Goal: Transaction & Acquisition: Purchase product/service

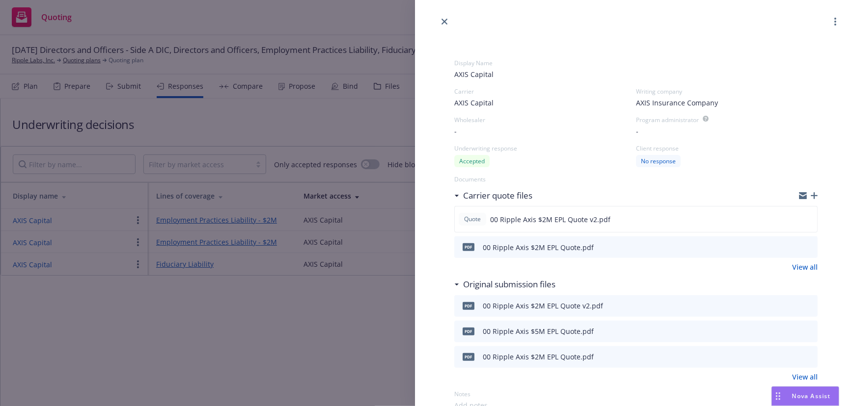
drag, startPoint x: 446, startPoint y: 22, endPoint x: 474, endPoint y: 20, distance: 27.6
click at [446, 21] on icon "close" at bounding box center [444, 22] width 6 height 6
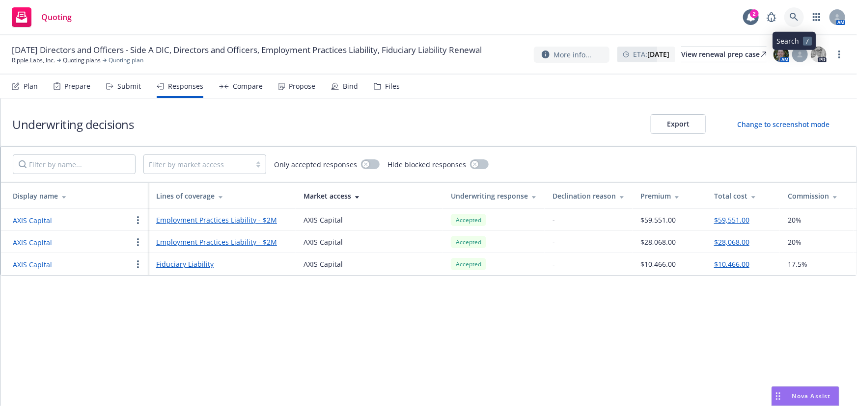
click at [793, 22] on link at bounding box center [794, 17] width 20 height 20
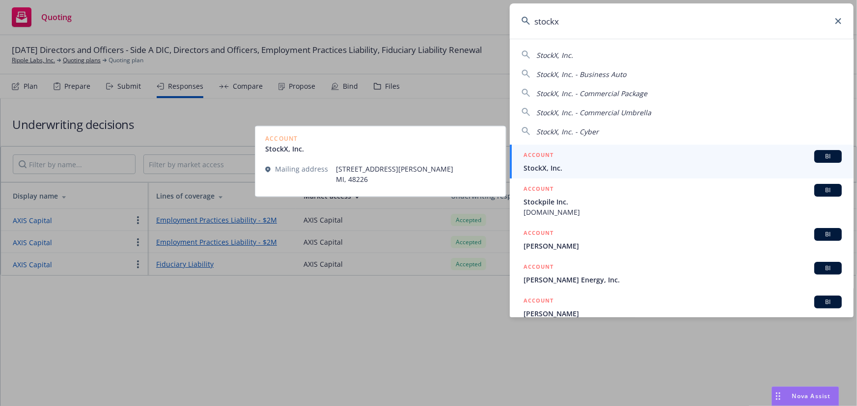
type input "stockx"
click at [626, 163] on span "StockX, Inc." at bounding box center [682, 168] width 318 height 10
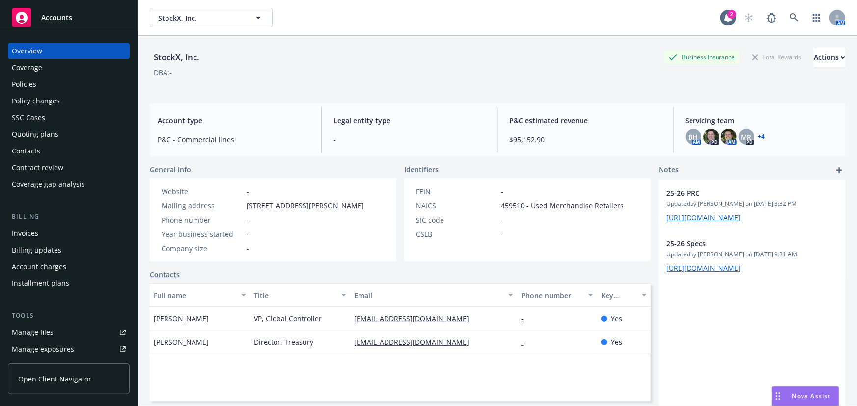
click at [54, 87] on div "Policies" at bounding box center [69, 85] width 114 height 16
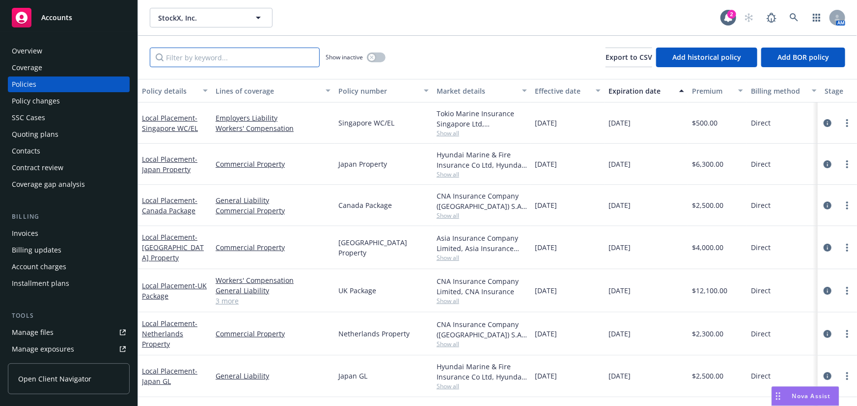
click at [288, 59] on input "Filter by keyword..." at bounding box center [235, 58] width 170 height 20
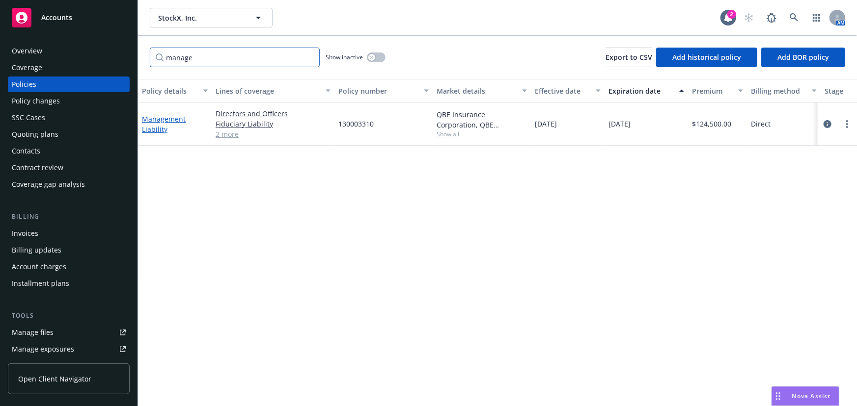
type input "manage"
click at [159, 121] on link "Management Liability" at bounding box center [164, 124] width 44 height 20
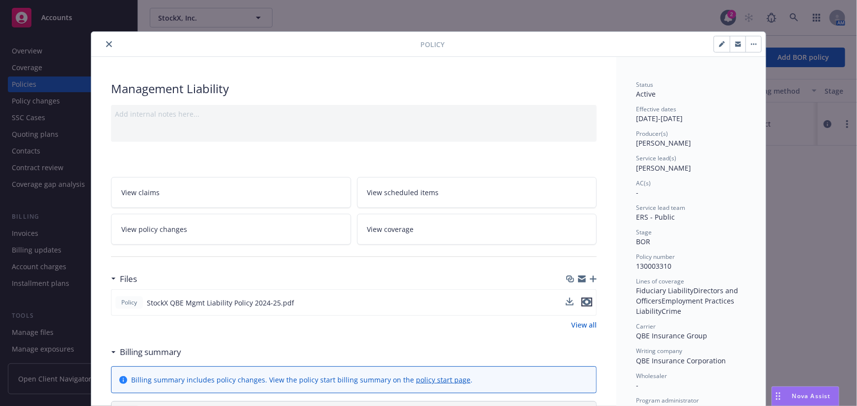
click at [584, 300] on icon "preview file" at bounding box center [586, 302] width 9 height 7
click at [107, 42] on icon "close" at bounding box center [109, 44] width 6 height 6
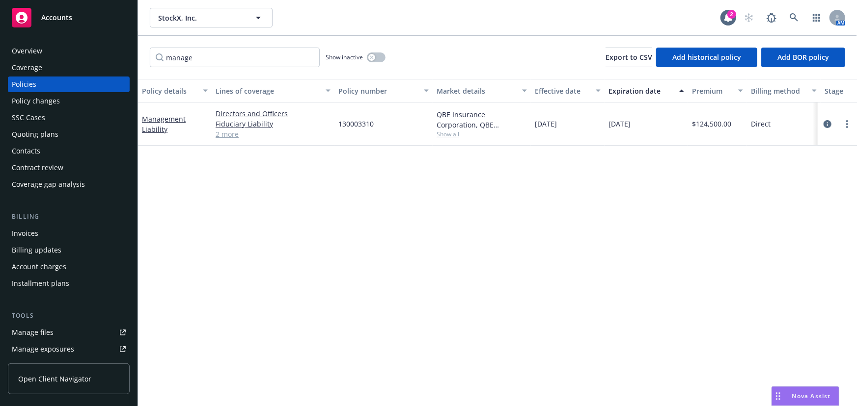
click at [59, 135] on div "Quoting plans" at bounding box center [69, 135] width 114 height 16
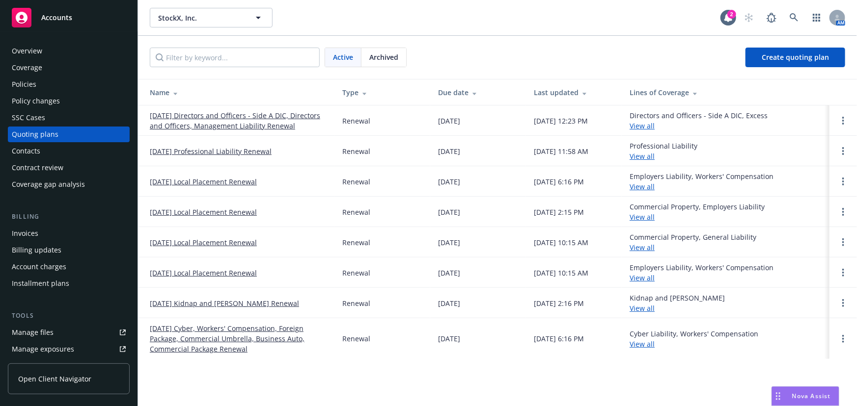
click at [224, 122] on link "[DATE] Directors and Officers - Side A DIC, Directors and Officers, Management …" at bounding box center [238, 120] width 177 height 21
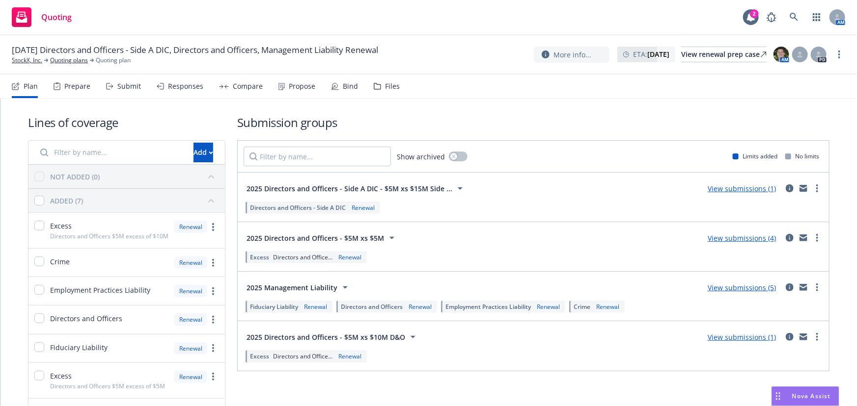
click at [118, 83] on div "Submit" at bounding box center [129, 86] width 24 height 8
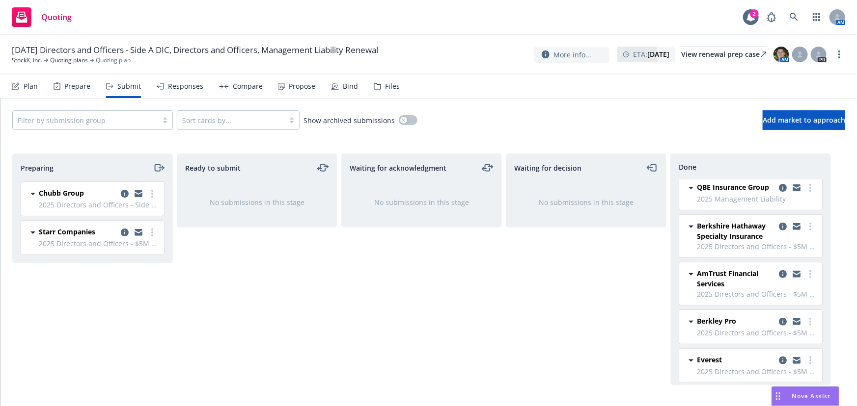
scroll to position [208, 0]
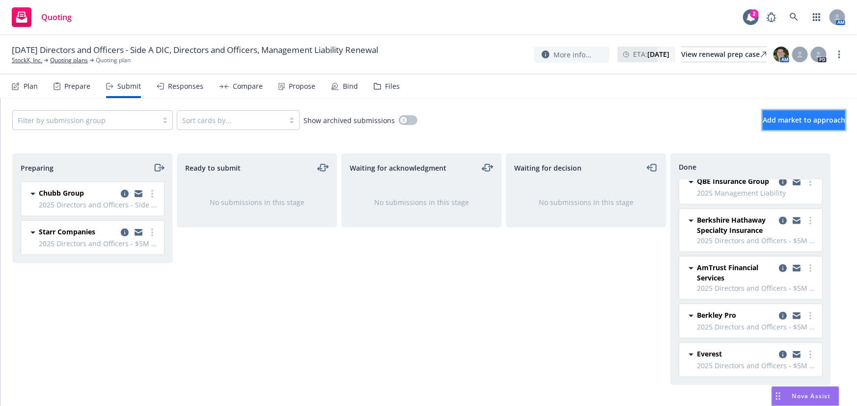
click at [784, 122] on span "Add market to approach" at bounding box center [803, 119] width 82 height 9
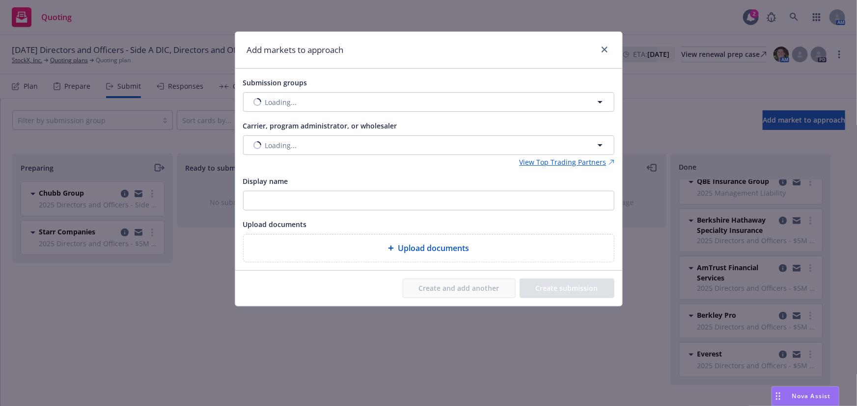
click at [393, 77] on div "Submission groups" at bounding box center [428, 83] width 371 height 12
click at [398, 104] on button "Nothing selected" at bounding box center [428, 102] width 371 height 20
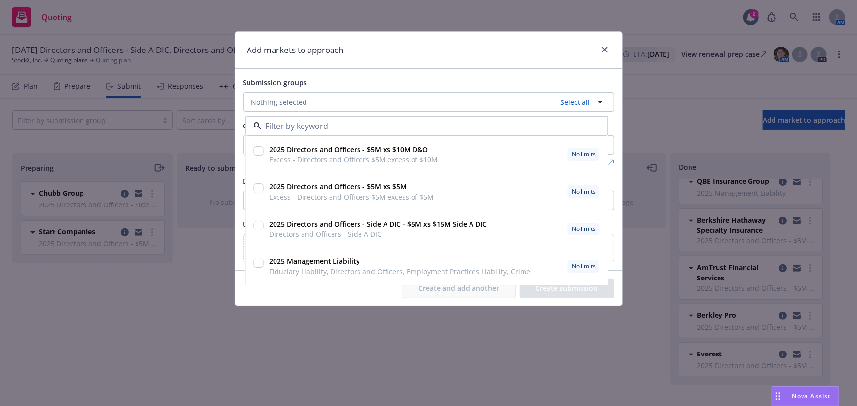
click at [254, 187] on input "checkbox" at bounding box center [258, 189] width 10 height 10
checkbox input "true"
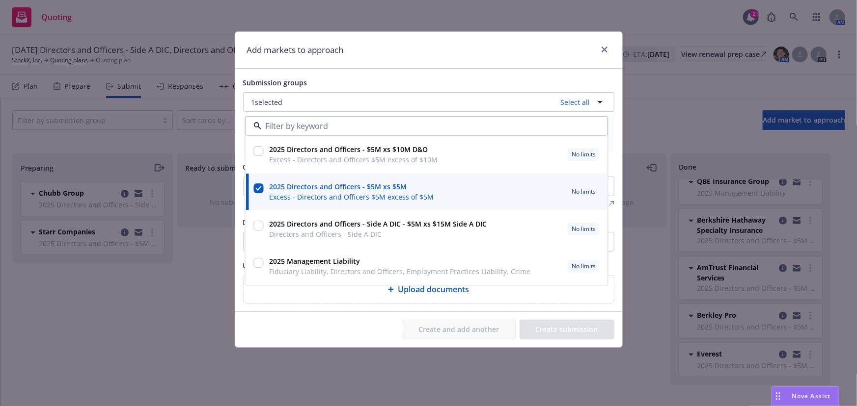
click at [338, 324] on div "Create and add another Create submission" at bounding box center [428, 330] width 371 height 20
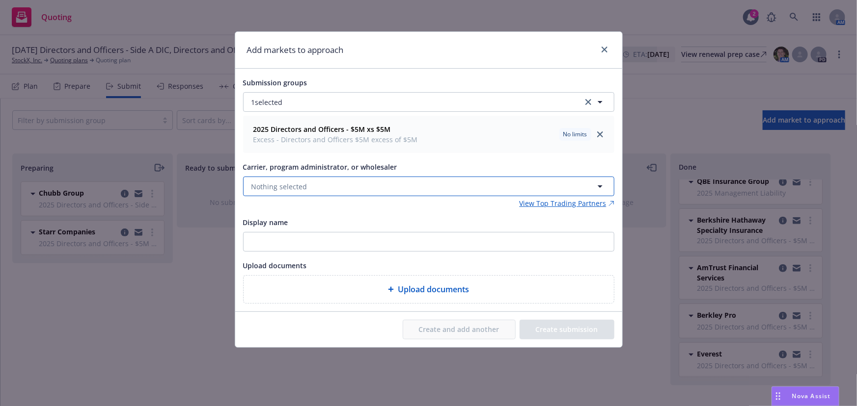
click at [461, 182] on button "Nothing selected" at bounding box center [428, 187] width 371 height 20
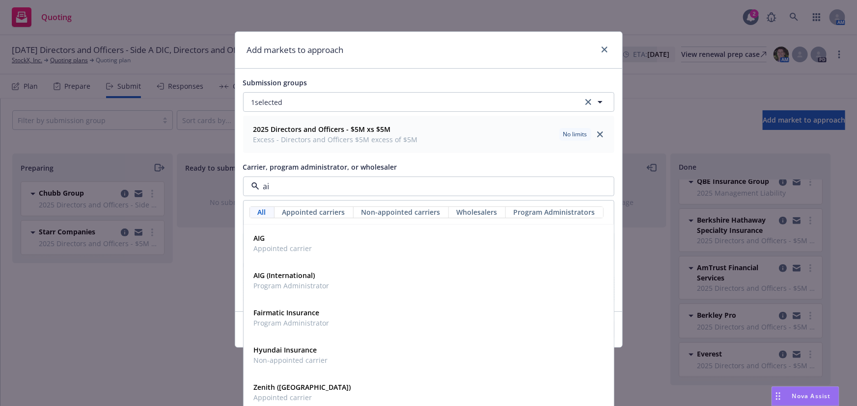
type input "aig"
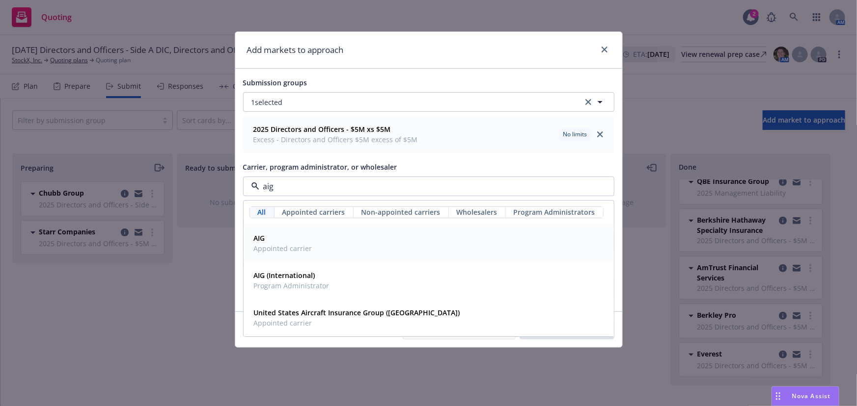
click at [455, 245] on div "AIG Appointed carrier" at bounding box center [428, 244] width 357 height 25
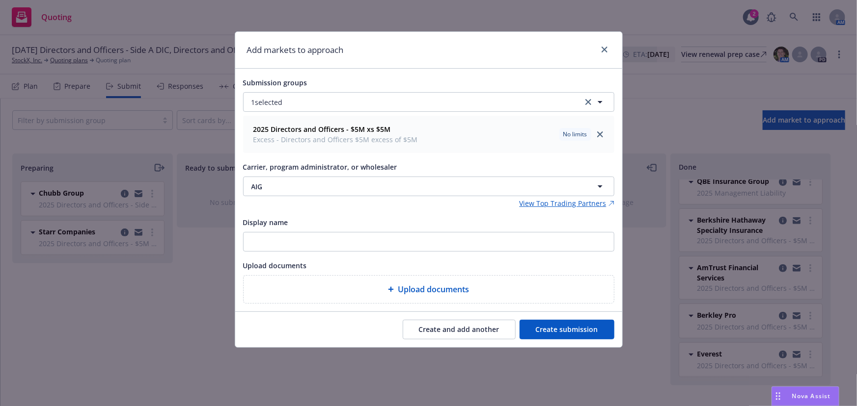
click at [543, 335] on button "Create submission" at bounding box center [566, 330] width 95 height 20
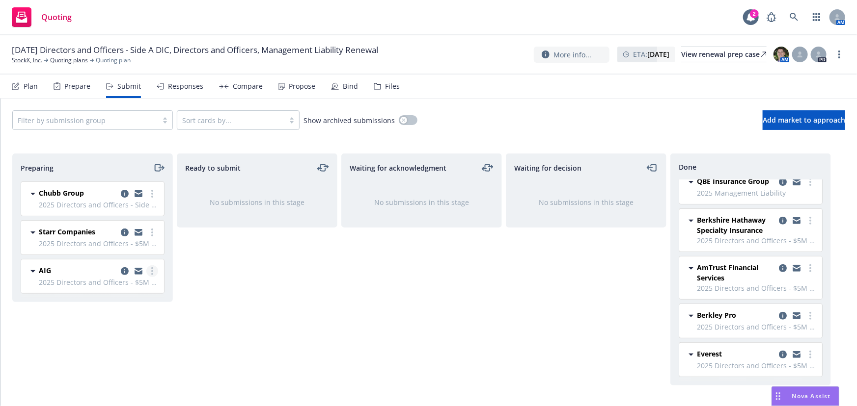
click at [155, 268] on link "more" at bounding box center [152, 272] width 12 height 12
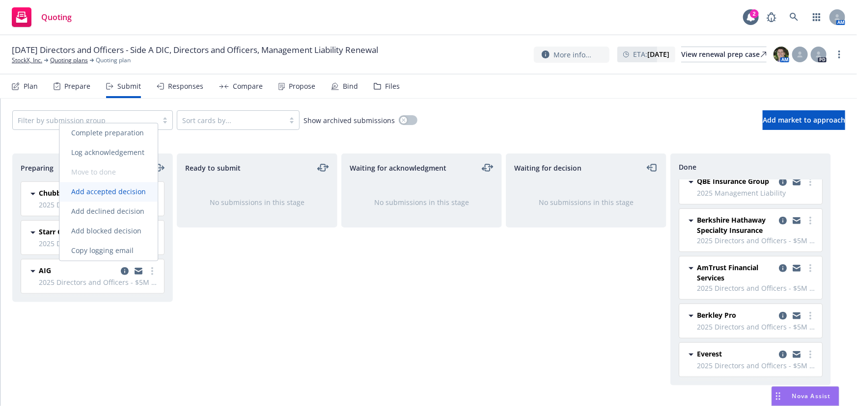
click at [137, 192] on span "Add accepted decision" at bounding box center [108, 192] width 98 height 9
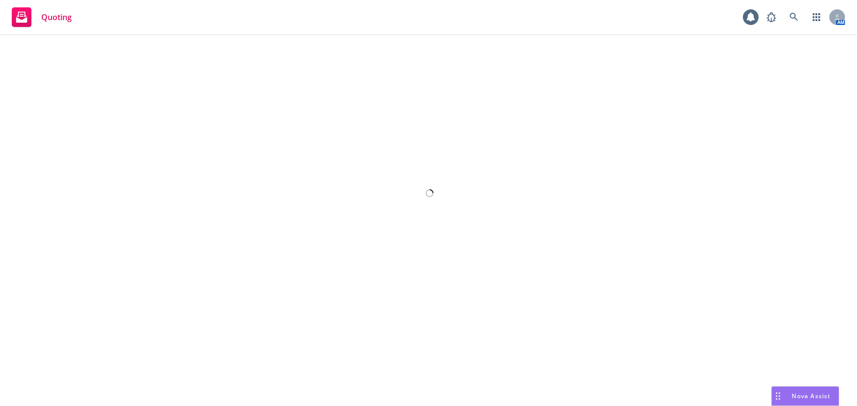
select select "12"
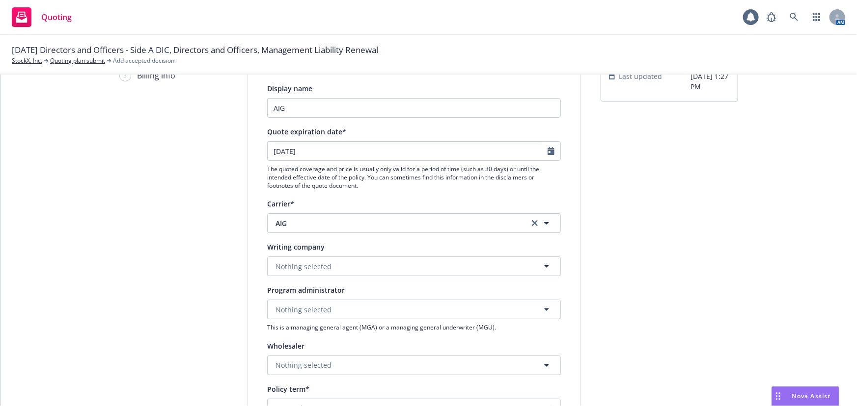
scroll to position [134, 0]
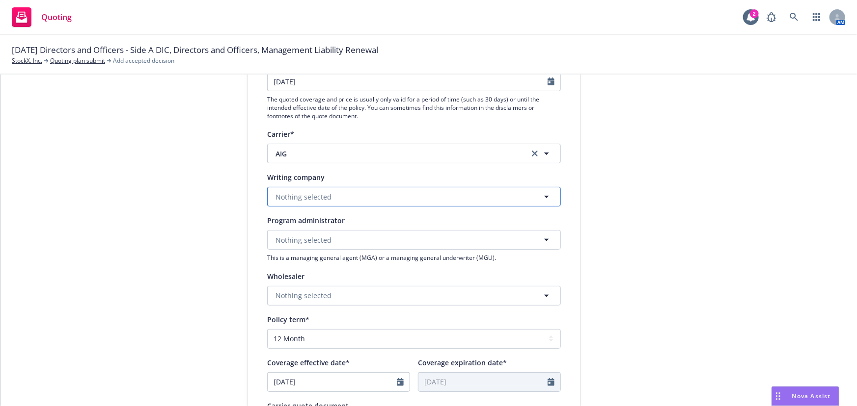
click at [404, 192] on button "Nothing selected" at bounding box center [414, 197] width 294 height 20
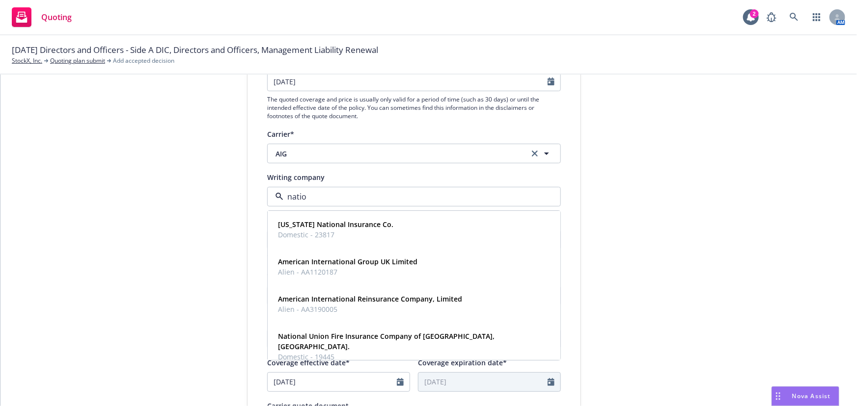
type input "nation"
click at [494, 343] on div "National Union Fire Insurance Company of [GEOGRAPHIC_DATA], [GEOGRAPHIC_DATA]. …" at bounding box center [414, 347] width 280 height 35
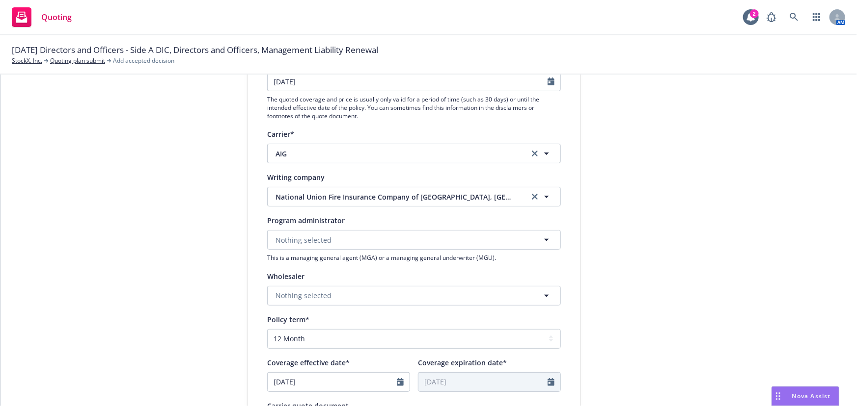
click at [671, 296] on div "submission Carrier AIG Last updated [DATE] 1:27 PM" at bounding box center [668, 290] width 137 height 658
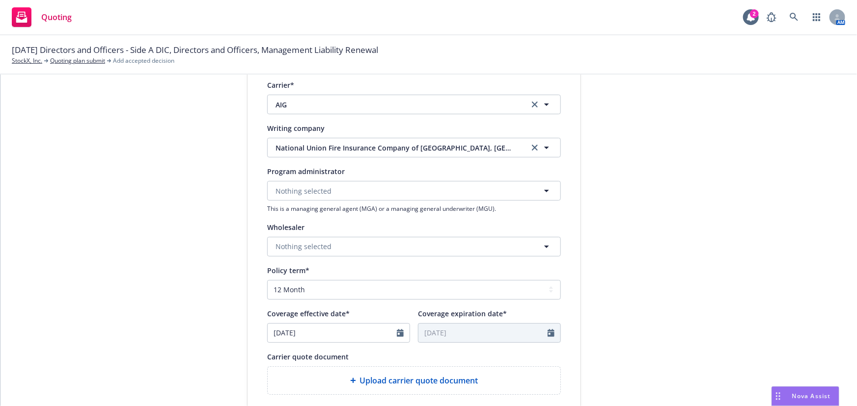
scroll to position [312, 0]
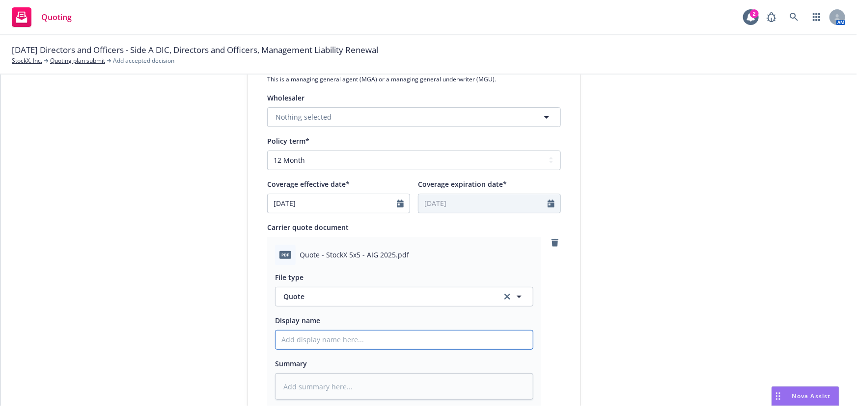
click at [355, 344] on input "Display name" at bounding box center [403, 340] width 257 height 19
type textarea "x"
type input "0"
type textarea "x"
type input "01S"
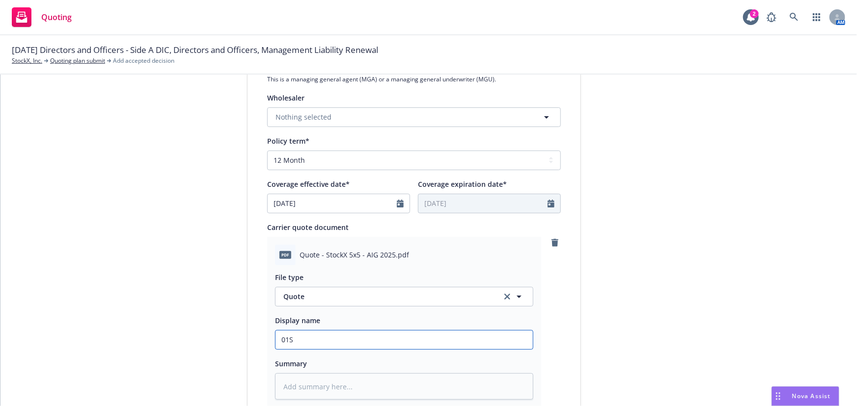
type textarea "x"
type input "01St"
type textarea "x"
type input "01Sto"
type textarea "x"
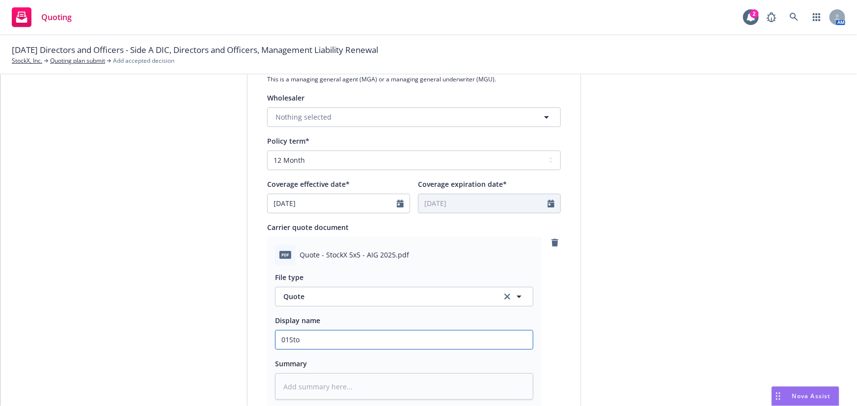
type input "01Stoc"
type textarea "x"
type input "01Stock"
type textarea "x"
type input "01StockX"
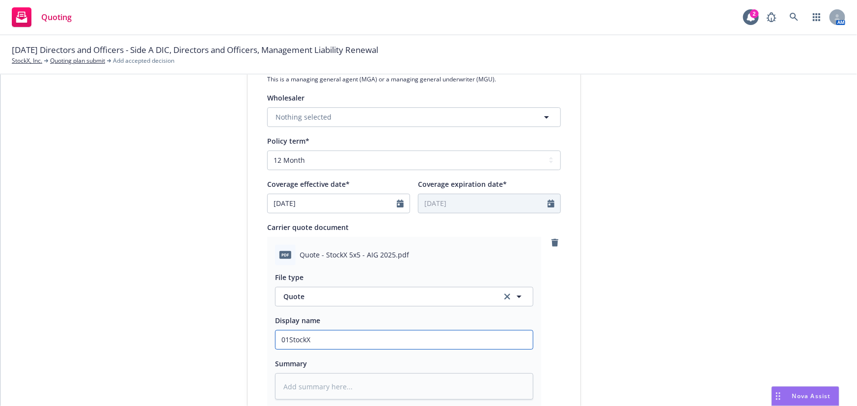
type textarea "x"
type input "01StockX"
type textarea "x"
type input "01StockX A"
type textarea "x"
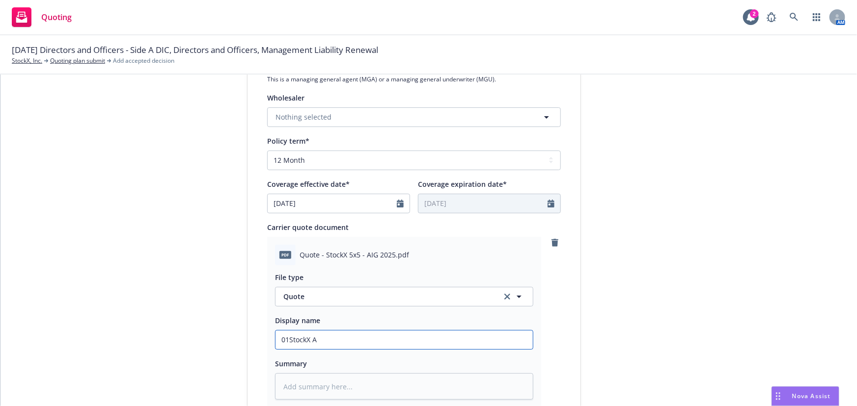
type input "01StockX AI"
type textarea "x"
type input "01StockX AIG"
type textarea "x"
type input "01StockX AIG"
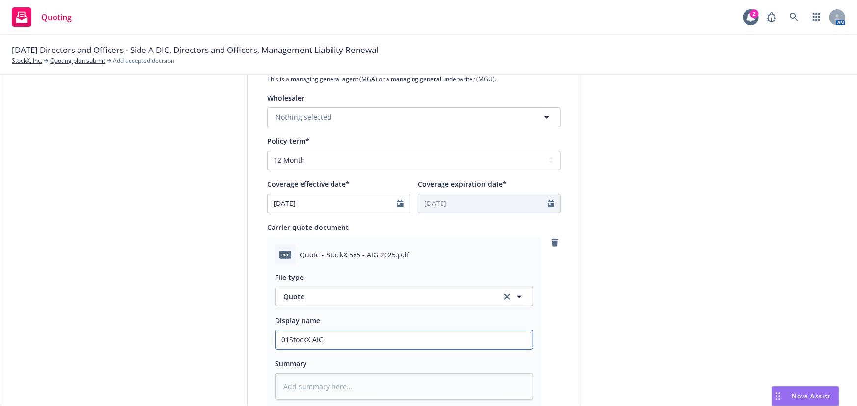
type textarea "x"
type input "01StockX AIG $"
type textarea "x"
type input "01StockX AIG $5"
type textarea "x"
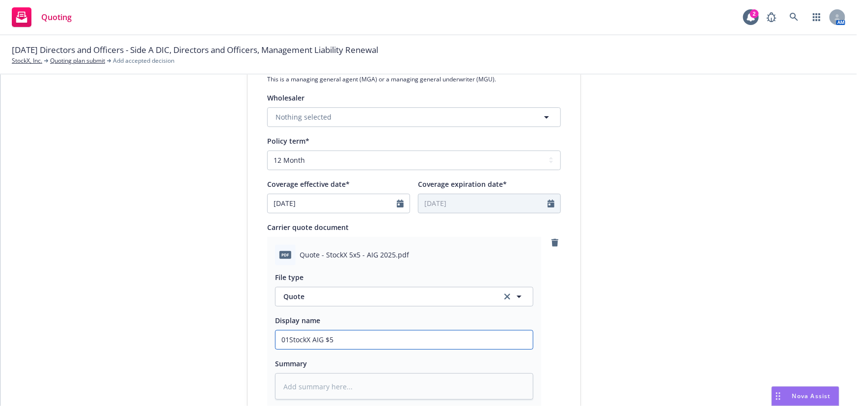
type input "01StockX AIG $5M"
type textarea "x"
type input "01StockX AIG $5M"
type textarea "x"
type input "01StockX AIG $5M x"
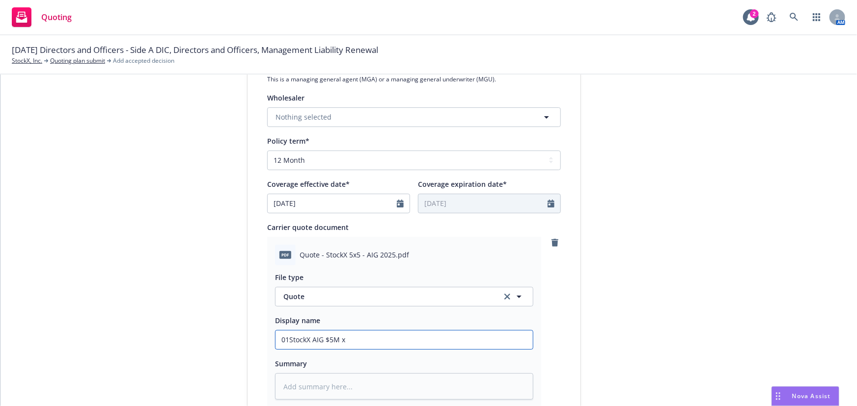
type textarea "x"
type input "01StockX AIG $5M xs"
type textarea "x"
type input "01StockX AIG $5M xs"
type textarea "x"
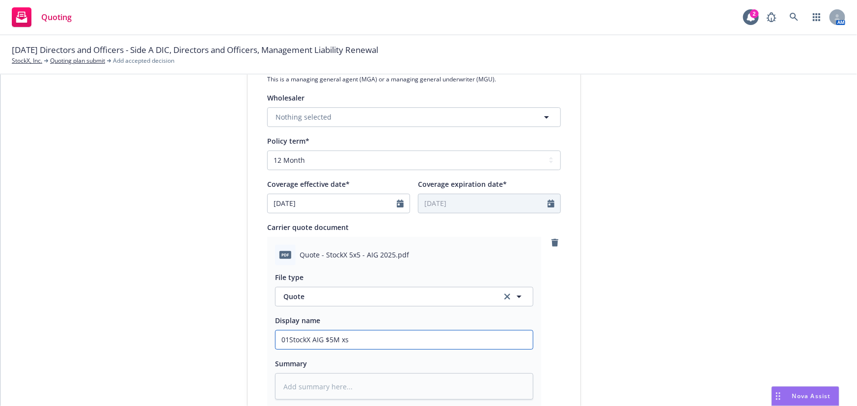
type input "01StockX AIG $5M xs $"
type textarea "x"
type input "01StockX AIG $5M xs $5"
type textarea "x"
type input "01StockX AIG $5M xs $5M"
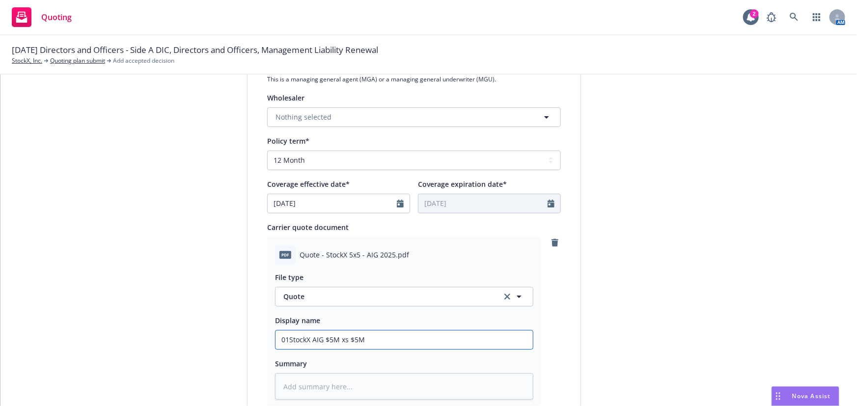
type textarea "x"
type input "01StockX AIG $5M xs $5M"
type textarea "x"
type input "01StockX AIG $5M xs $5M D"
type textarea "x"
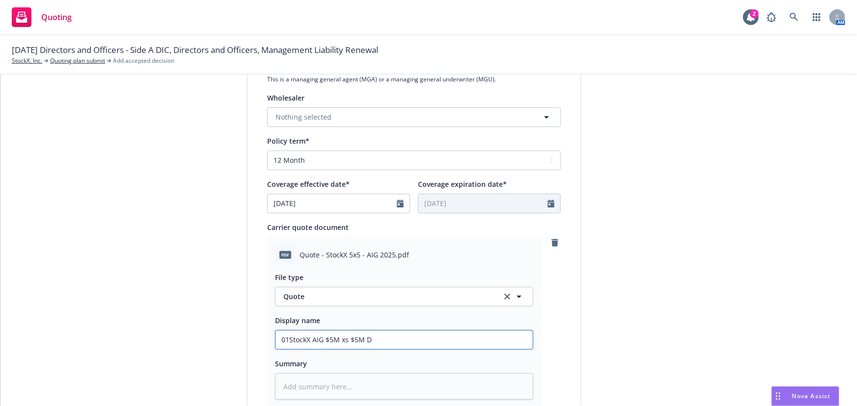
type input "01StockX AIG $5M xs $5M D&"
type textarea "x"
type input "01StockX AIG $5M xs $5M D&O"
type textarea "x"
type input "01StockX AIG $5M xs $5M D&O"
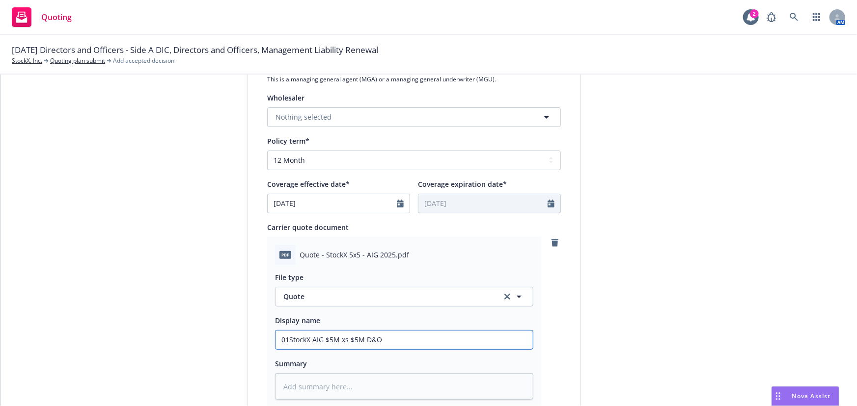
type textarea "x"
type input "01StockX AIG $5M xs $5M D&O Q"
type textarea "x"
type input "01StockX AIG $5M xs $5M D&O Qu"
type textarea "x"
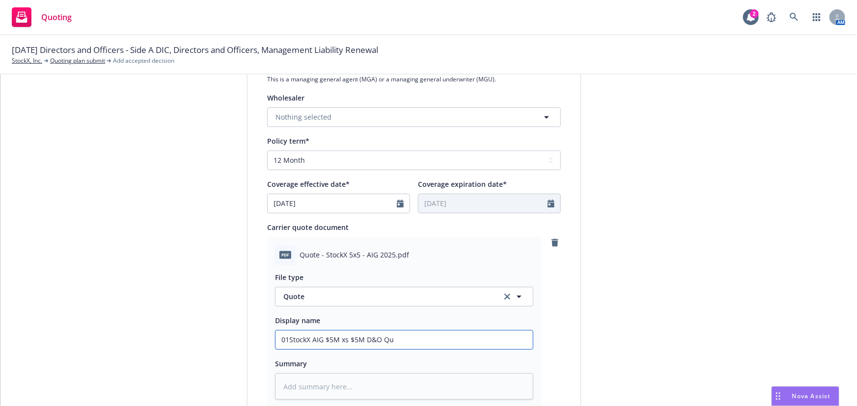
type input "01StockX AIG $5M xs $5M D&O Quo"
type textarea "x"
type input "01StockX AIG $5M xs $5M D&O Quote"
type textarea "x"
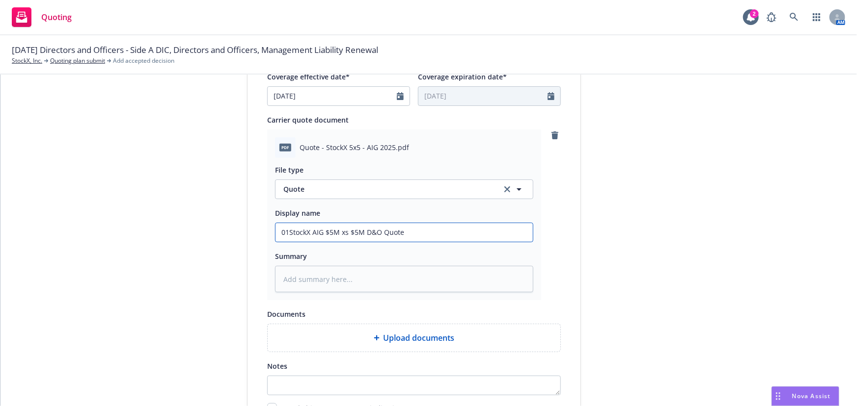
scroll to position [508, 0]
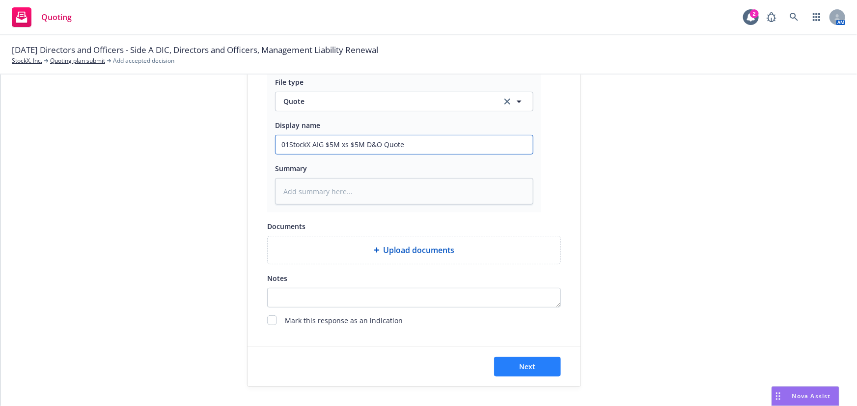
type input "01StockX AIG $5M xs $5M D&O Quote"
click at [545, 368] on button "Next" at bounding box center [527, 367] width 67 height 20
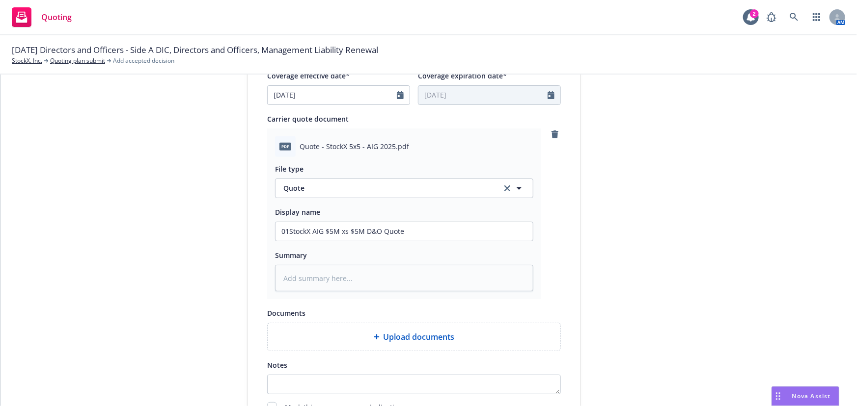
scroll to position [418, 0]
type textarea "x"
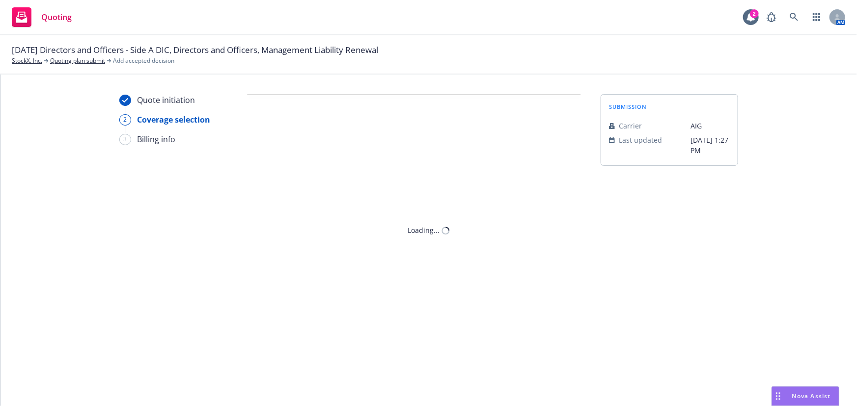
scroll to position [0, 0]
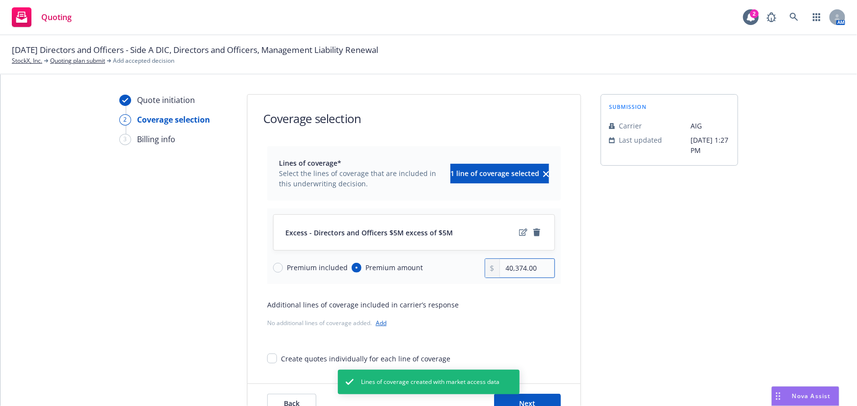
drag, startPoint x: 543, startPoint y: 272, endPoint x: 436, endPoint y: 272, distance: 107.5
click at [436, 272] on div "Premium included Premium amount 40,374.00" at bounding box center [414, 269] width 282 height 20
type input "37,170.00"
click at [519, 232] on icon "edit" at bounding box center [523, 233] width 8 height 8
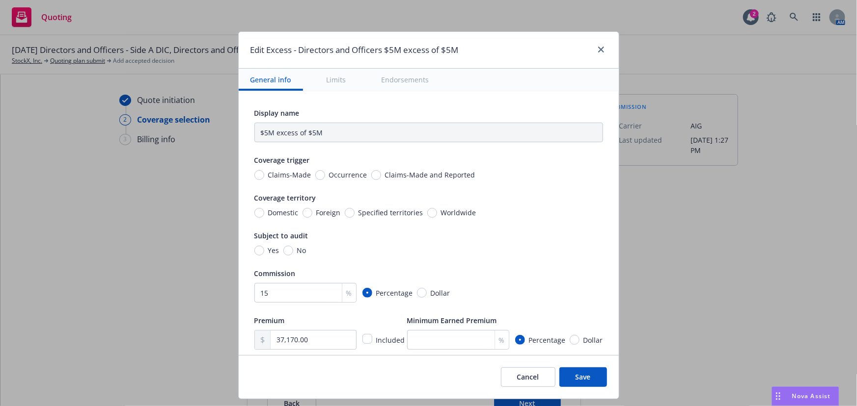
scroll to position [89, 0]
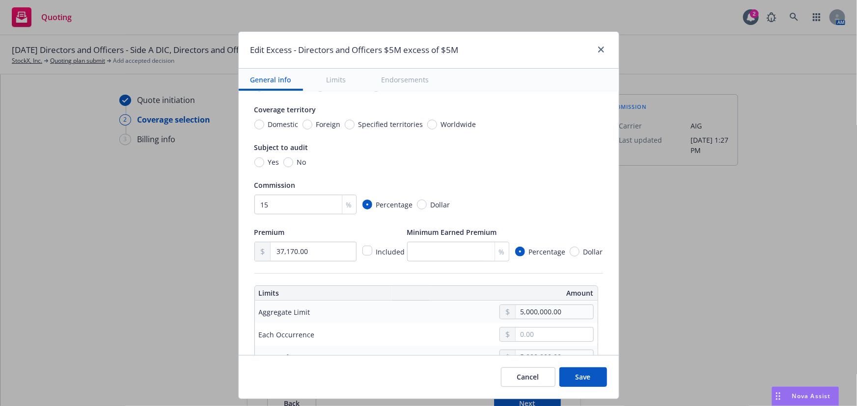
type input "Directors and Officers $5M excess of $5M"
click at [271, 205] on input "15" at bounding box center [305, 204] width 102 height 20
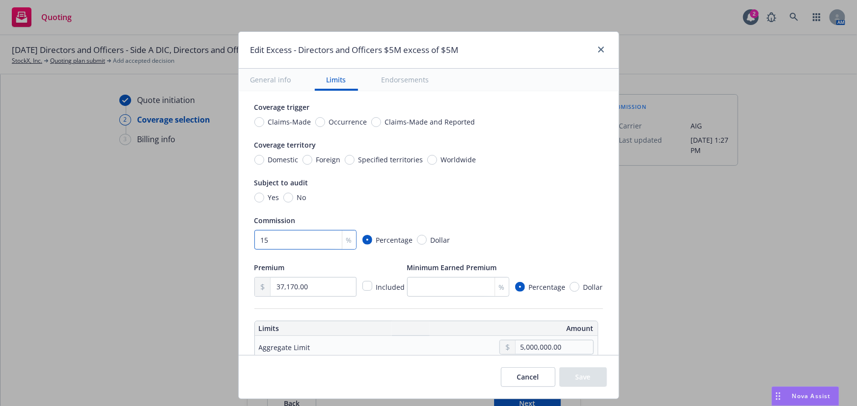
scroll to position [44, 0]
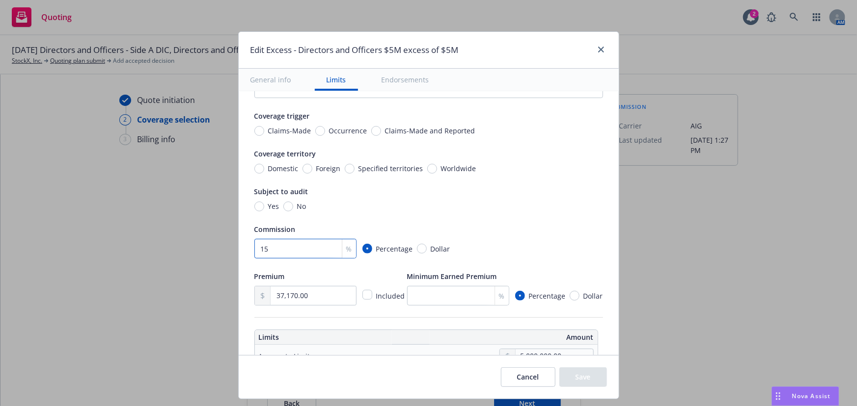
drag, startPoint x: 271, startPoint y: 205, endPoint x: 217, endPoint y: 227, distance: 58.3
click at [217, 227] on div "Edit Excess - Directors and Officers $5M excess of $5M General info Limits Endo…" at bounding box center [428, 203] width 857 height 406
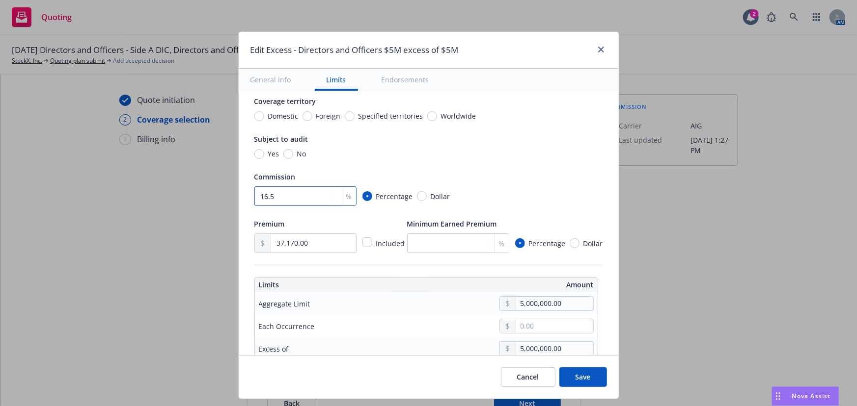
scroll to position [268, 0]
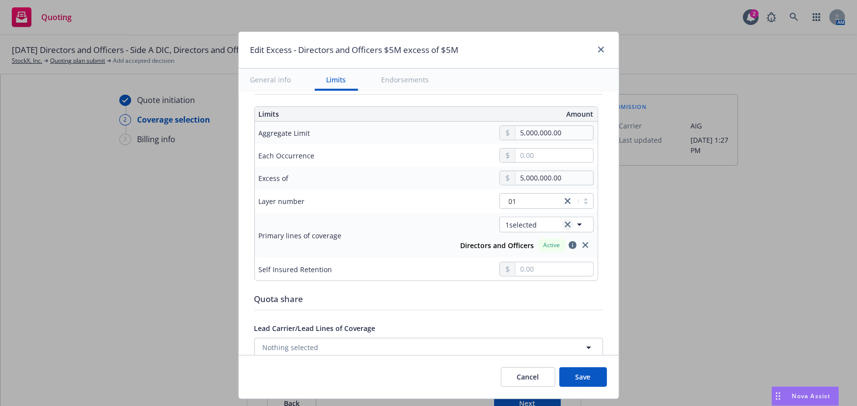
type input "16.5"
click at [565, 225] on icon "clear selection" at bounding box center [568, 225] width 6 height 6
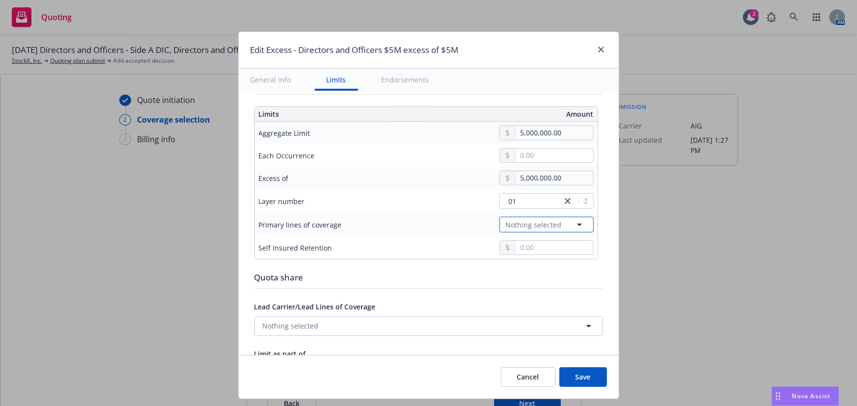
click at [566, 225] on button "Nothing selected" at bounding box center [546, 225] width 94 height 16
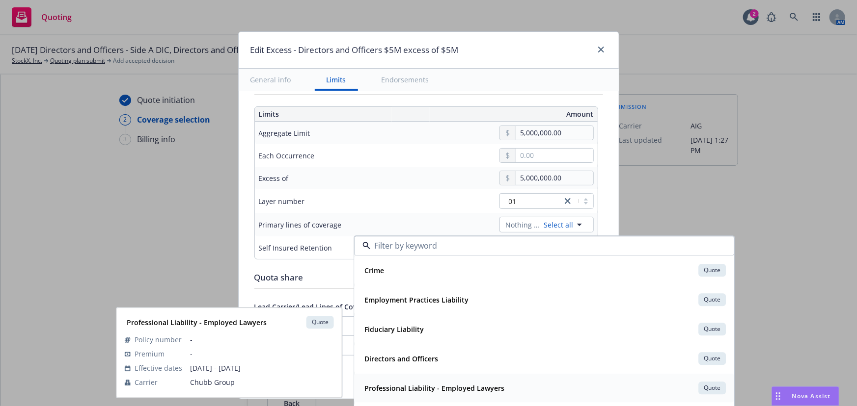
scroll to position [178, 0]
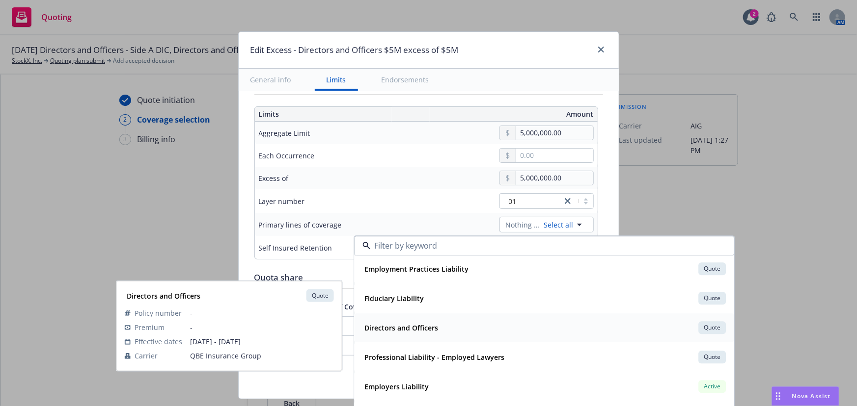
click at [489, 330] on div "Directors and Officers Quote" at bounding box center [543, 328] width 367 height 17
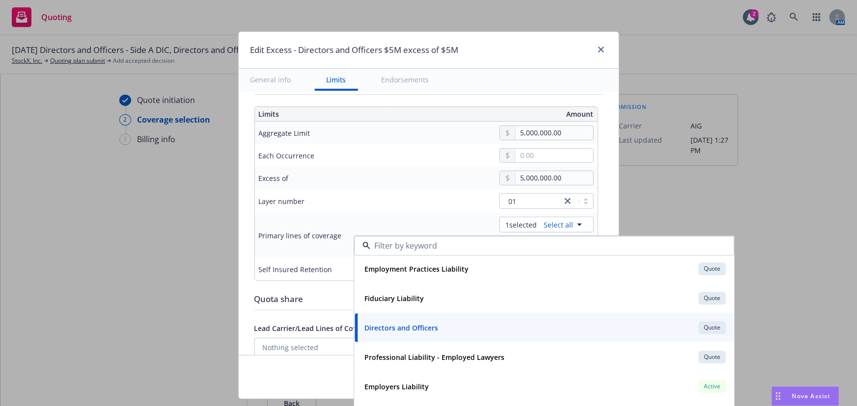
type input "Directors and Officers $5M excess of $5M"
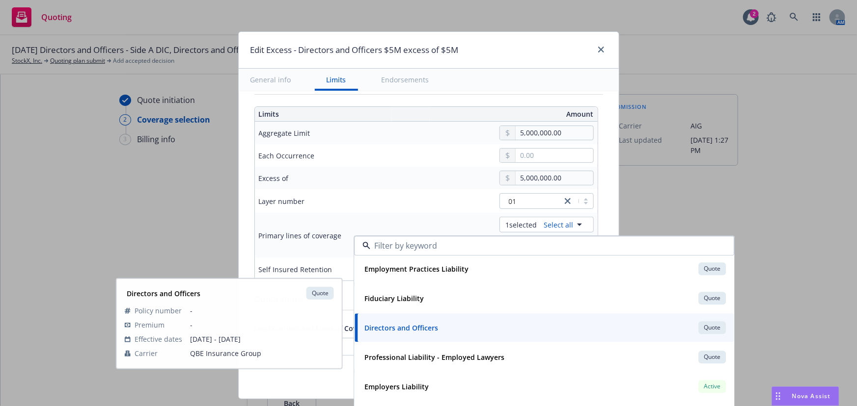
click at [310, 176] on div "Excess of" at bounding box center [328, 178] width 139 height 12
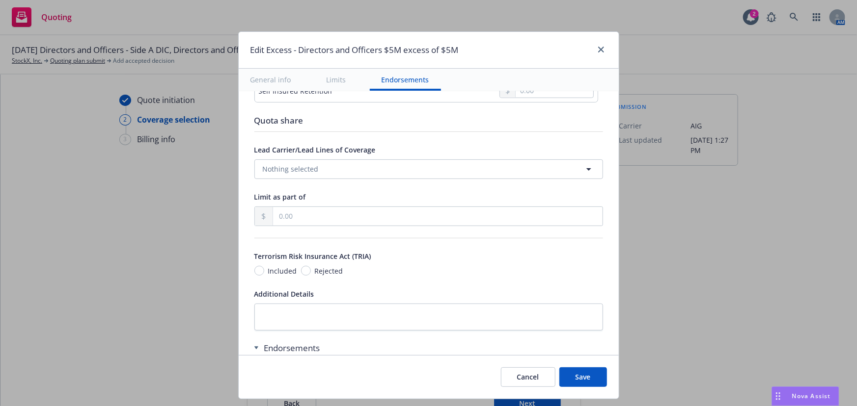
scroll to position [624, 0]
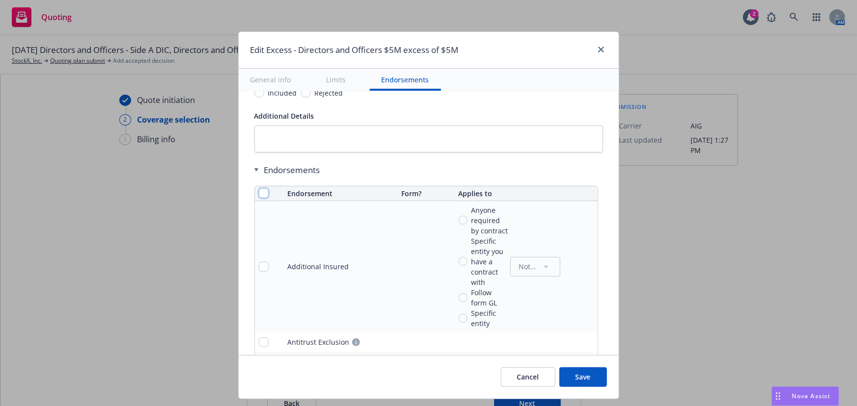
click at [259, 195] on input "checkbox" at bounding box center [264, 194] width 10 height 10
checkbox input "true"
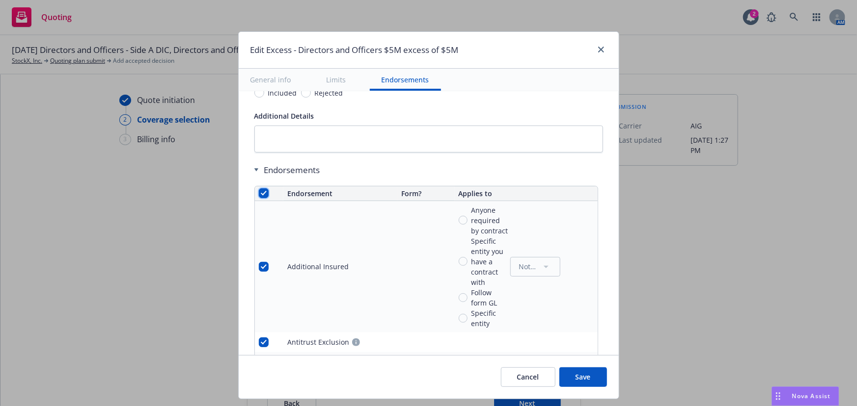
checkbox input "true"
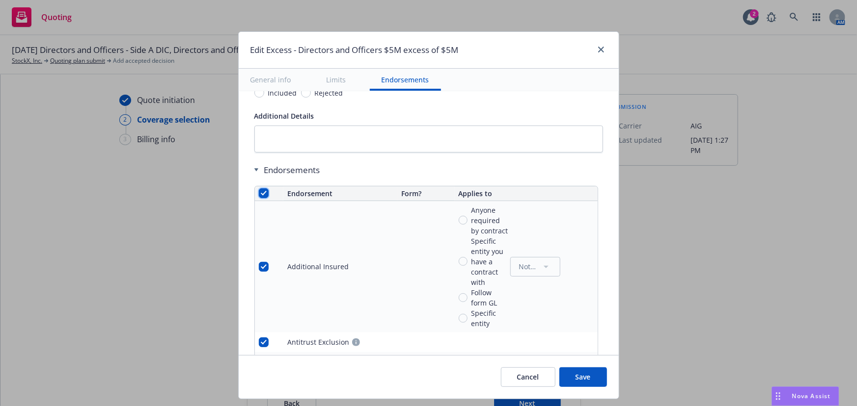
checkbox input "true"
click at [400, 388] on span "Remove endorsements" at bounding box center [414, 383] width 77 height 9
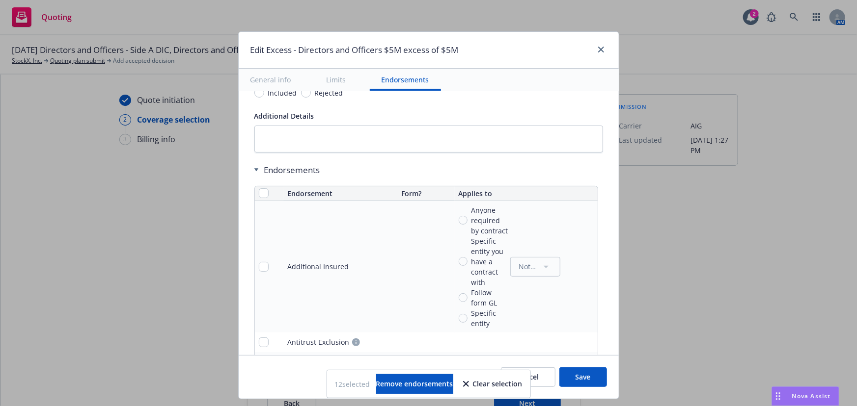
scroll to position [545, 0]
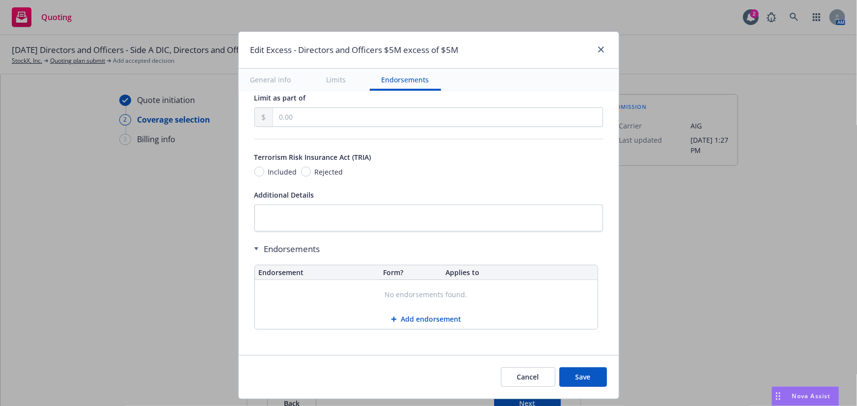
click at [434, 321] on button "Add endorsement" at bounding box center [426, 320] width 343 height 20
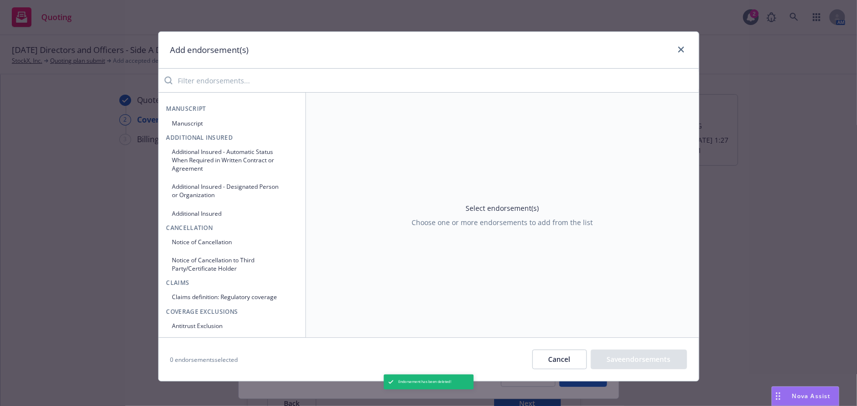
click at [248, 82] on input "search" at bounding box center [435, 81] width 526 height 20
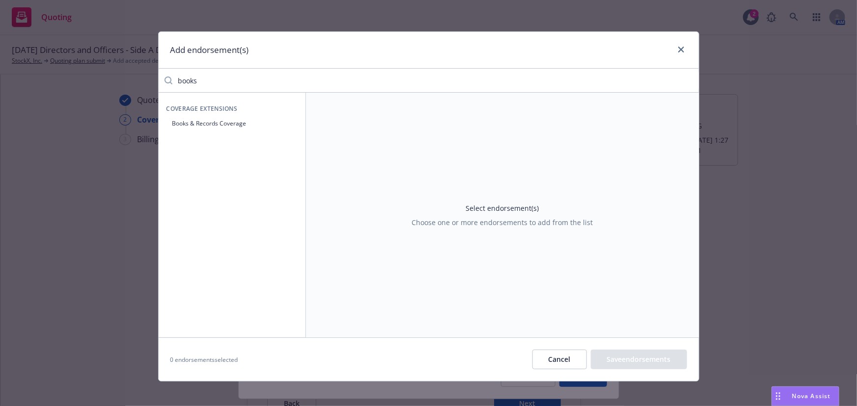
click at [250, 126] on button "Books & Records Coverage" at bounding box center [231, 123] width 131 height 16
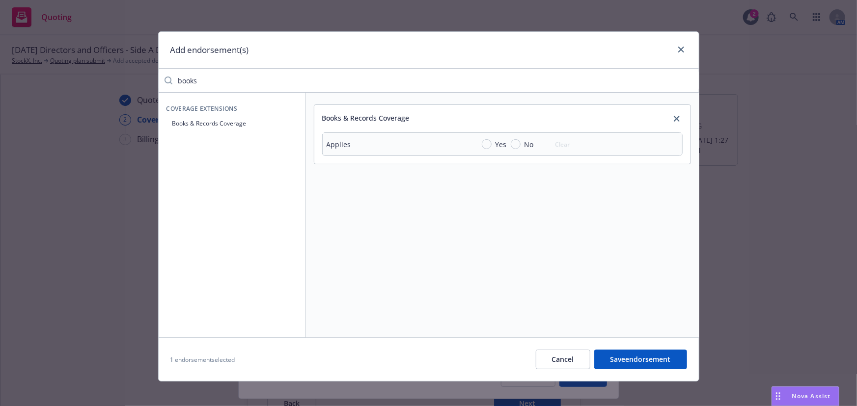
drag, startPoint x: 232, startPoint y: 82, endPoint x: 118, endPoint y: 81, distance: 113.4
click at [118, 81] on div "Add endorsement(s) books Coverage Extensions Books & Records Coverage Books & R…" at bounding box center [428, 203] width 857 height 406
type input "e"
click at [199, 124] on button "Derivative demand sublimit" at bounding box center [231, 123] width 131 height 16
drag, startPoint x: 213, startPoint y: 83, endPoint x: 200, endPoint y: 84, distance: 12.8
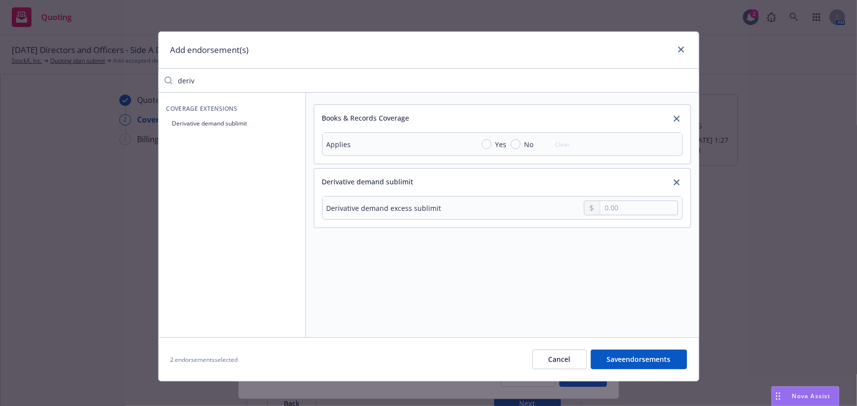
click at [200, 84] on input "deriv" at bounding box center [435, 81] width 526 height 20
click at [83, 86] on div "Add endorsement(s) deriv Coverage Extensions Derivative demand sublimit Books &…" at bounding box center [428, 203] width 857 height 406
type input "antit"
click at [256, 123] on button "Antitrust Exclusion" at bounding box center [231, 123] width 131 height 16
click at [482, 146] on input "Yes" at bounding box center [487, 144] width 10 height 10
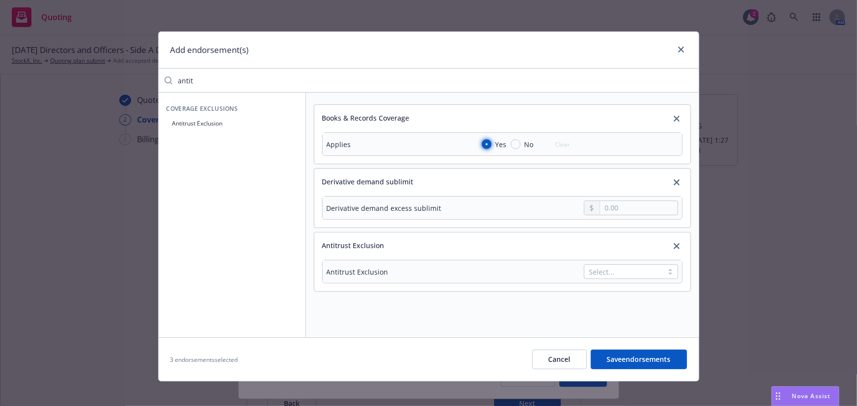
radio input "true"
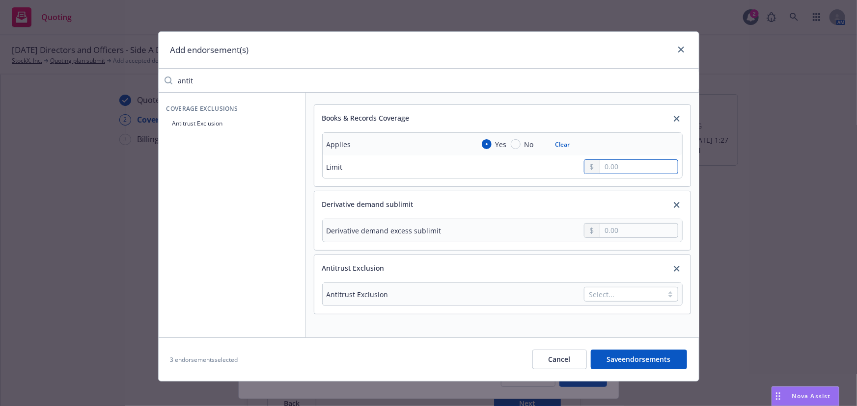
click at [636, 166] on input "text" at bounding box center [638, 167] width 77 height 14
type input "500,000.00"
click at [621, 227] on input "text" at bounding box center [638, 231] width 77 height 14
type input "500,000.00"
click at [642, 298] on div "Select..." at bounding box center [631, 294] width 94 height 15
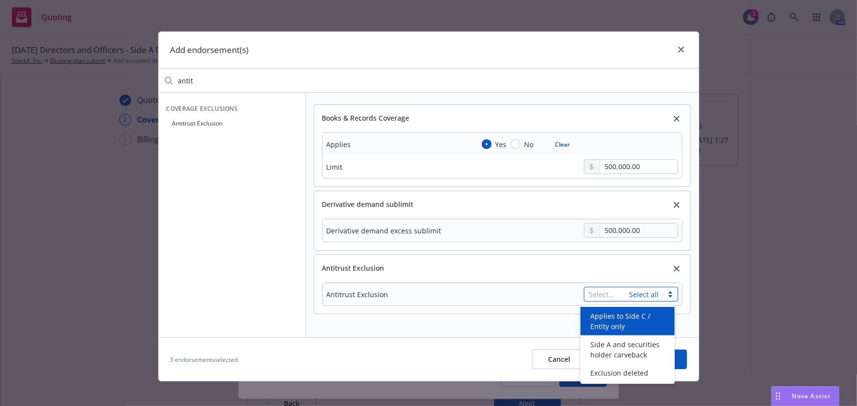
click at [640, 324] on span "Applies to Side C / Entity only" at bounding box center [629, 321] width 79 height 21
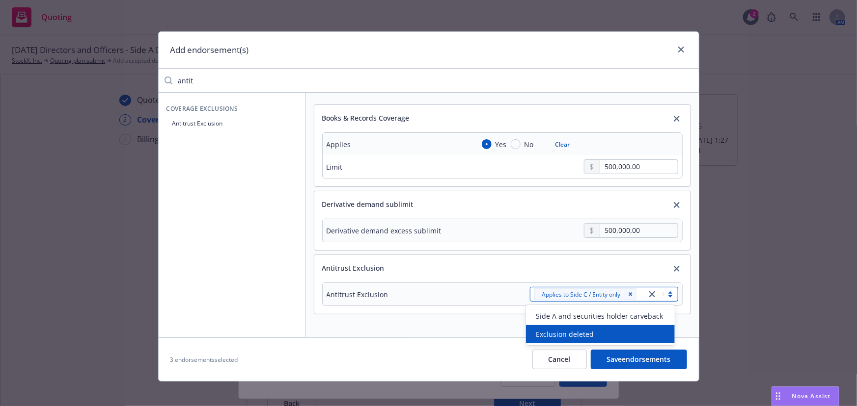
click at [617, 334] on div "Exclusion deleted" at bounding box center [600, 334] width 137 height 10
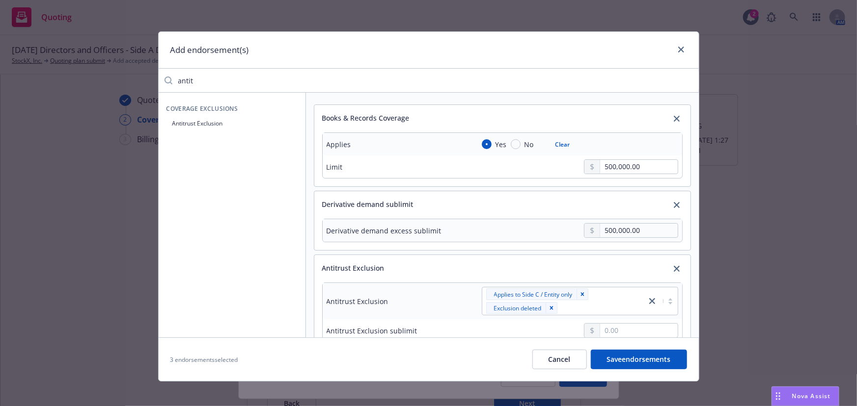
click at [416, 298] on div "Antitrust Exclusion" at bounding box center [395, 302] width 139 height 12
click at [635, 334] on input "text" at bounding box center [638, 331] width 77 height 14
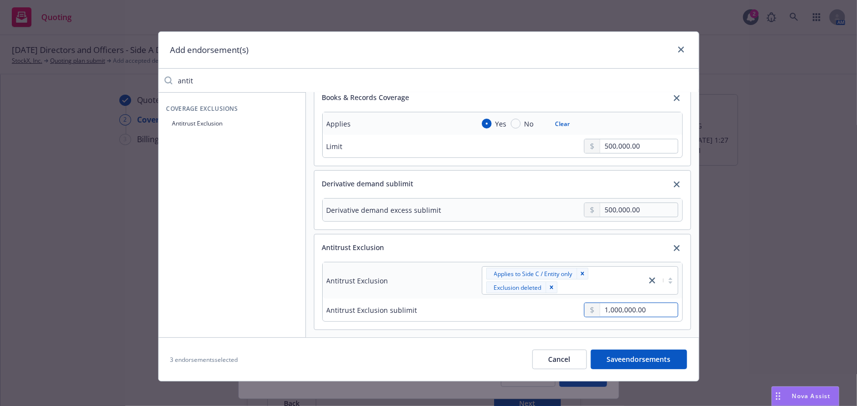
scroll to position [24, 0]
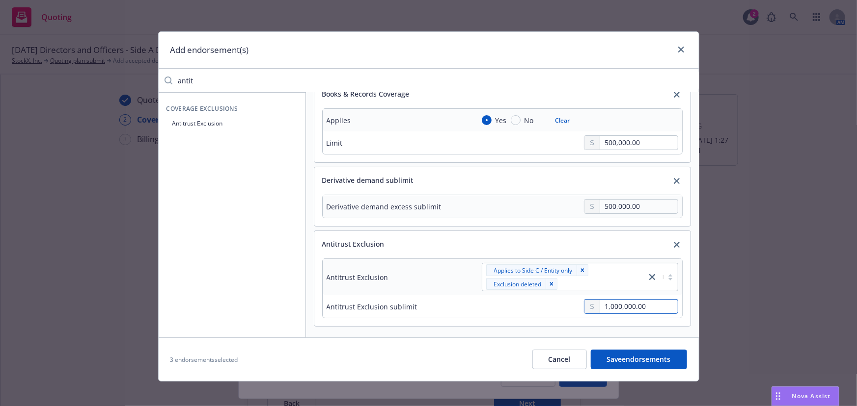
type input "1,000,000.00"
click at [640, 353] on button "Save endorsements" at bounding box center [639, 360] width 96 height 20
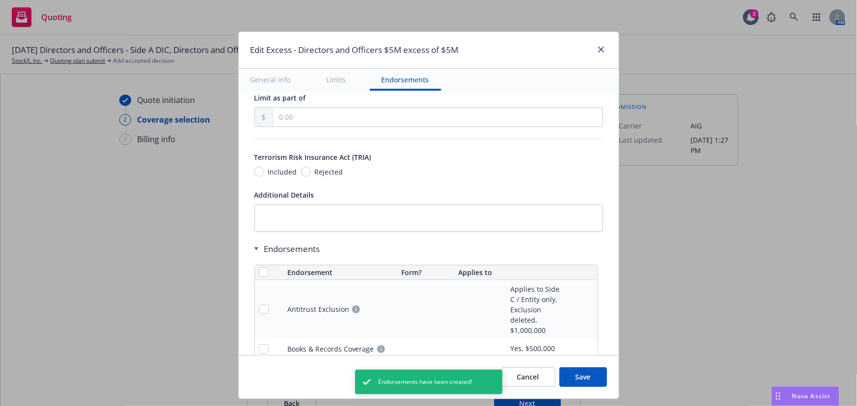
scroll to position [615, 0]
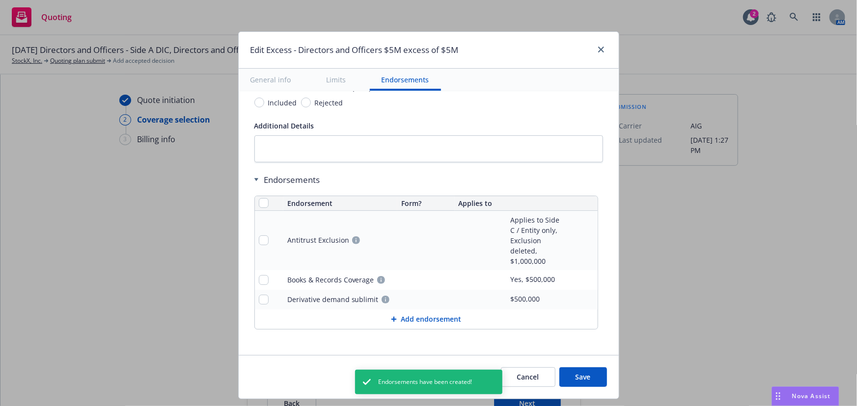
click at [580, 376] on button "Save" at bounding box center [583, 378] width 48 height 20
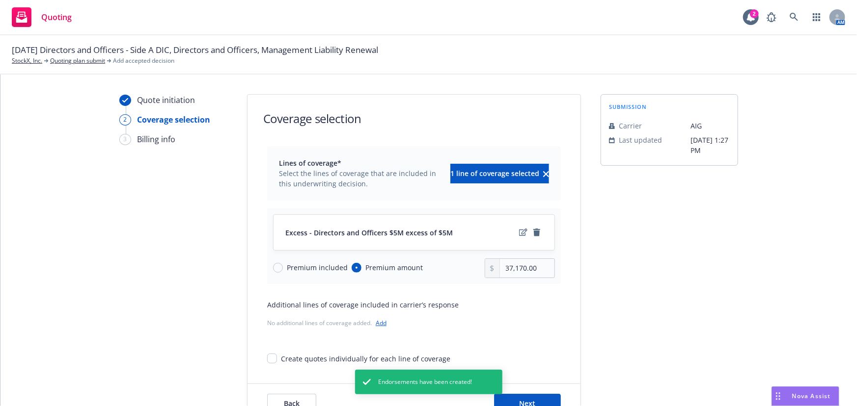
scroll to position [36, 0]
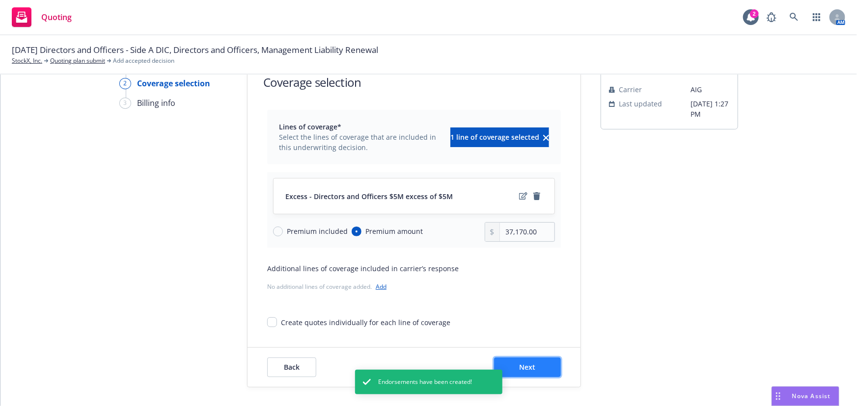
click at [538, 366] on button "Next" at bounding box center [527, 368] width 67 height 20
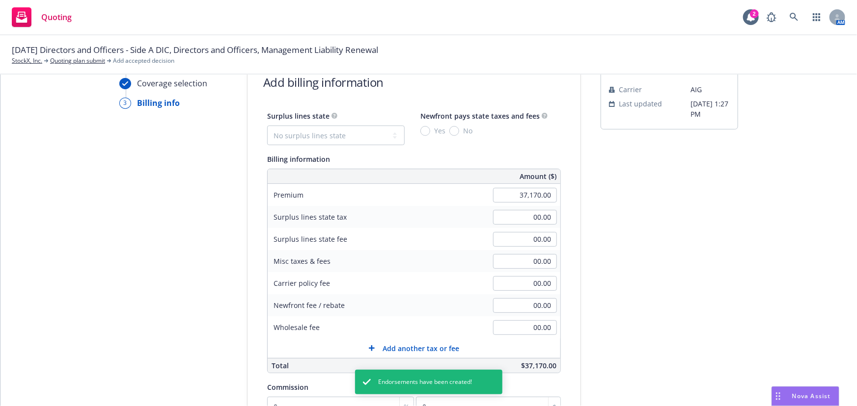
scroll to position [170, 0]
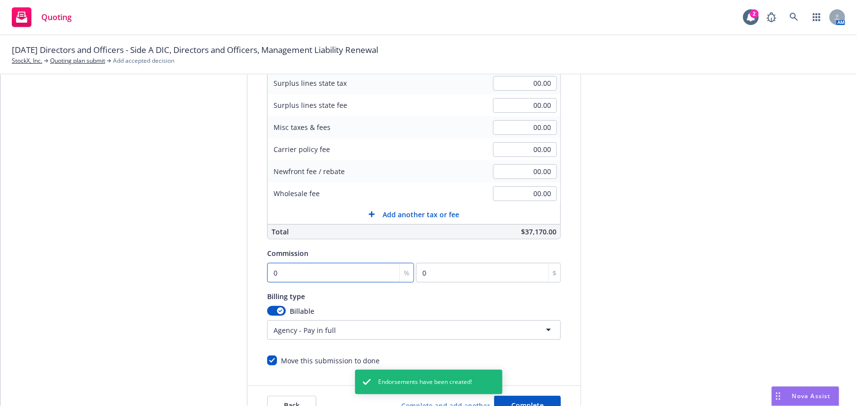
click at [326, 276] on input "0" at bounding box center [340, 273] width 147 height 20
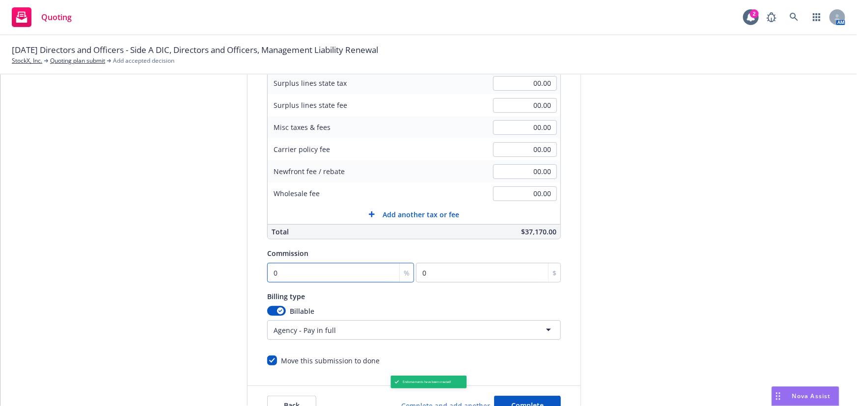
type input "1"
type input "371.7"
type input "16"
type input "5947.2"
type input "16.5"
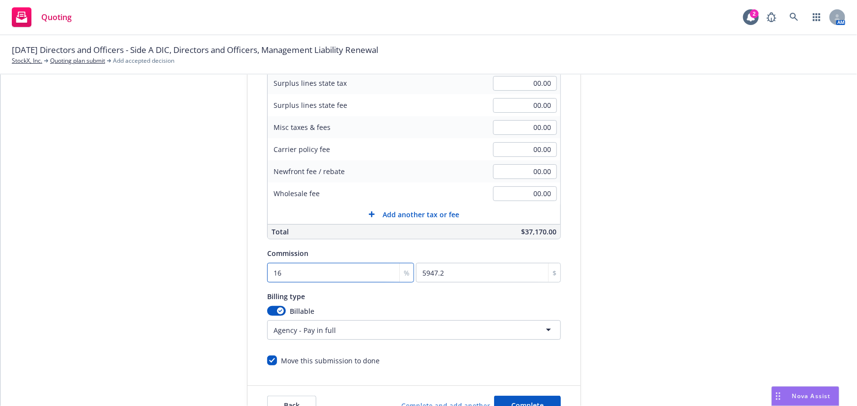
type input "6133.05"
type input "16.5"
click at [622, 249] on div "submission Carrier AIG Last updated [DATE] 1:27 PM" at bounding box center [668, 175] width 137 height 502
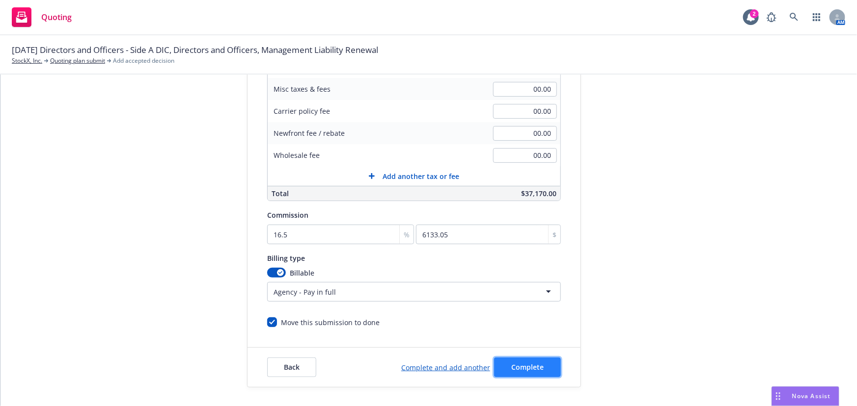
click at [522, 369] on span "Complete" at bounding box center [527, 367] width 32 height 9
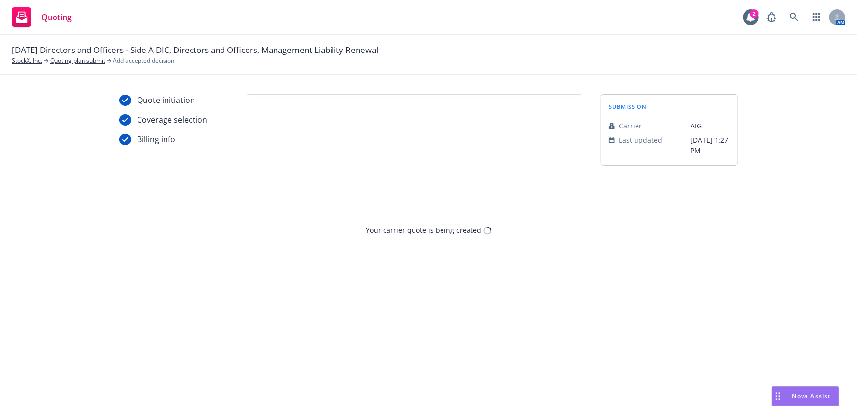
scroll to position [0, 0]
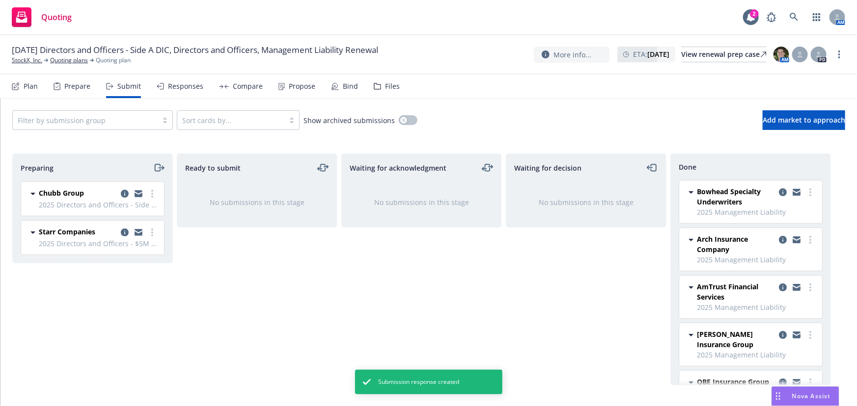
click at [184, 91] on div "Responses" at bounding box center [180, 87] width 47 height 24
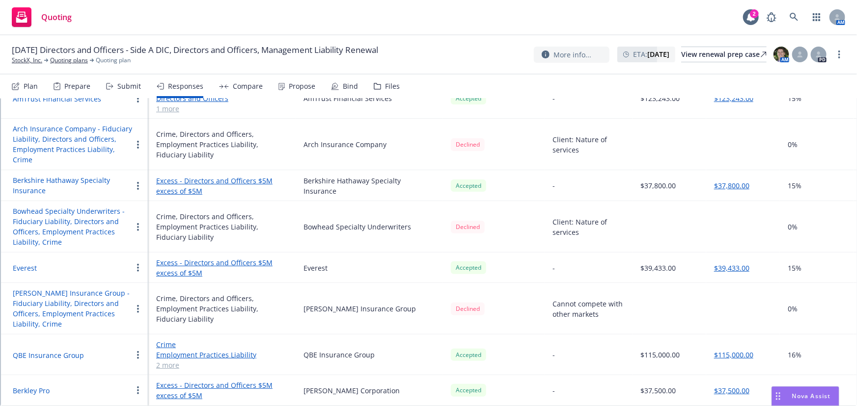
scroll to position [196, 0]
click at [63, 351] on button "QBE Insurance Group" at bounding box center [48, 356] width 71 height 10
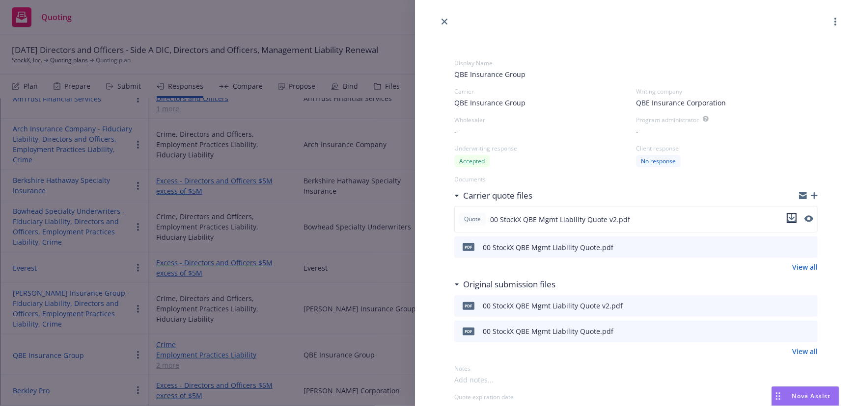
click at [787, 220] on icon "download file" at bounding box center [791, 219] width 8 height 8
click at [79, 260] on div "Display Name QBE Insurance Group Carrier QBE Insurance Group Writing company QB…" at bounding box center [428, 203] width 857 height 406
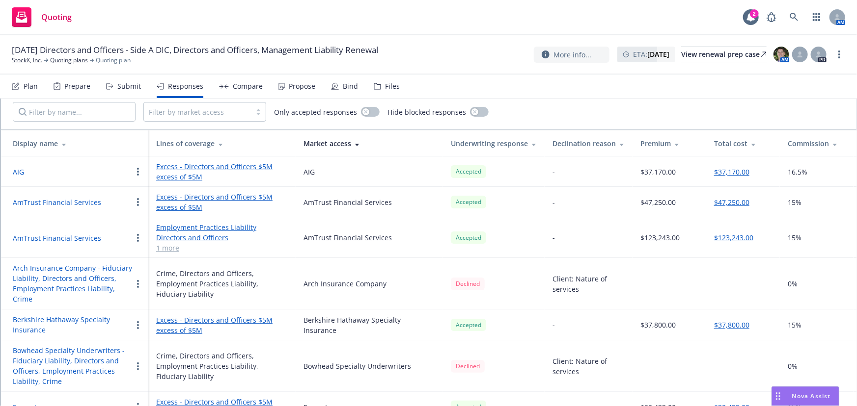
scroll to position [18, 0]
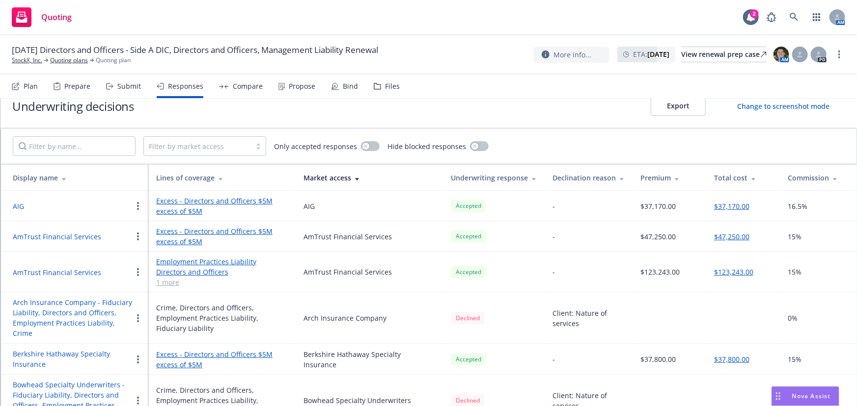
click at [23, 205] on button "AIG" at bounding box center [18, 206] width 11 height 10
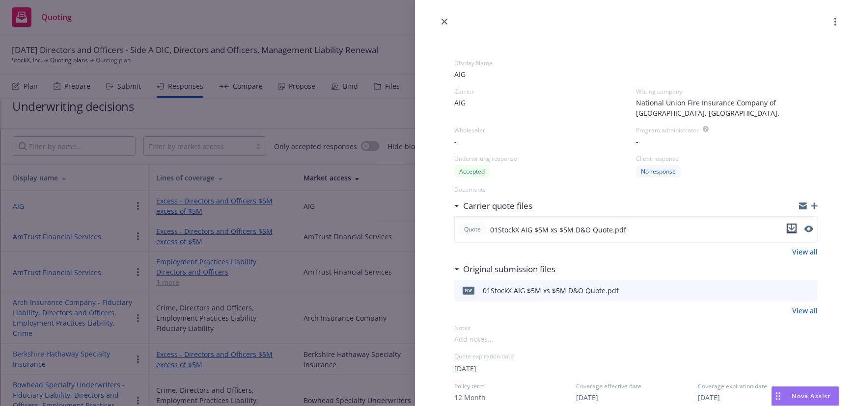
click at [787, 230] on icon "download file" at bounding box center [791, 229] width 8 height 8
click at [294, 175] on div "Display Name AIG Carrier AIG Writing company National Union Fire Insurance Comp…" at bounding box center [428, 203] width 857 height 406
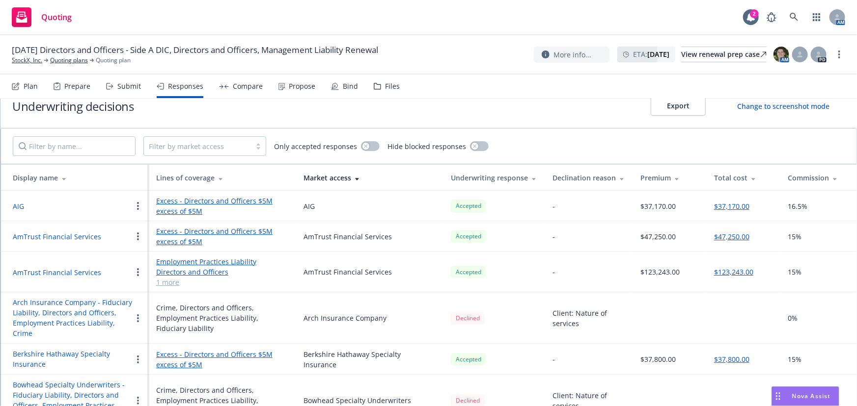
click at [10, 58] on div "[DATE] Directors and Officers - Side A DIC, Directors and Officers, Management …" at bounding box center [428, 54] width 857 height 39
click at [20, 61] on link "StockX, Inc." at bounding box center [27, 60] width 30 height 9
